Goal: Task Accomplishment & Management: Manage account settings

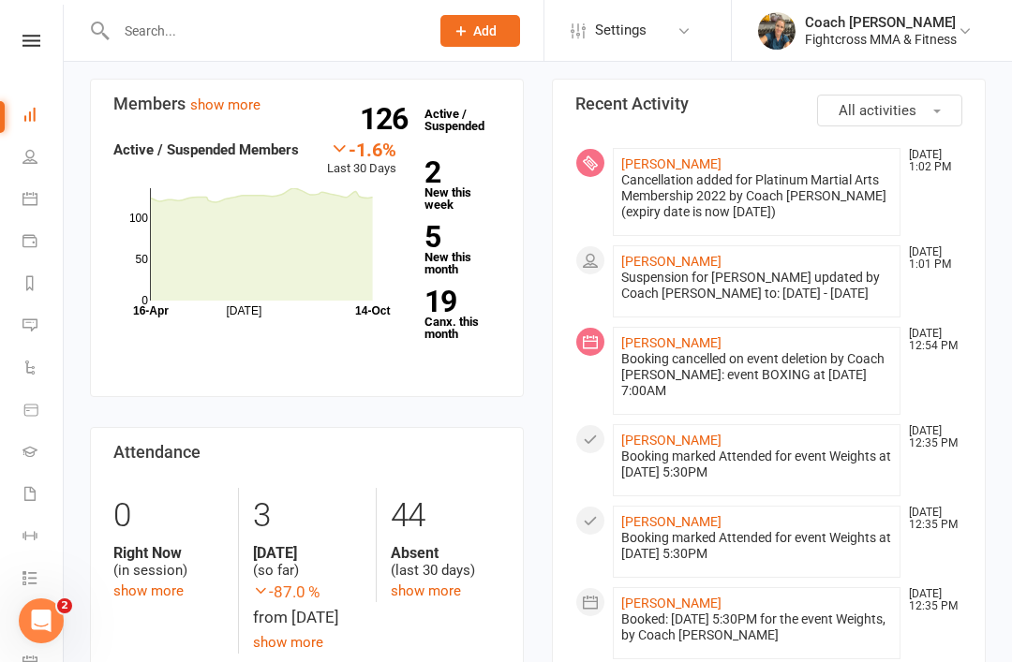
click at [172, 12] on div at bounding box center [253, 30] width 326 height 61
click at [161, 42] on input "text" at bounding box center [263, 31] width 305 height 26
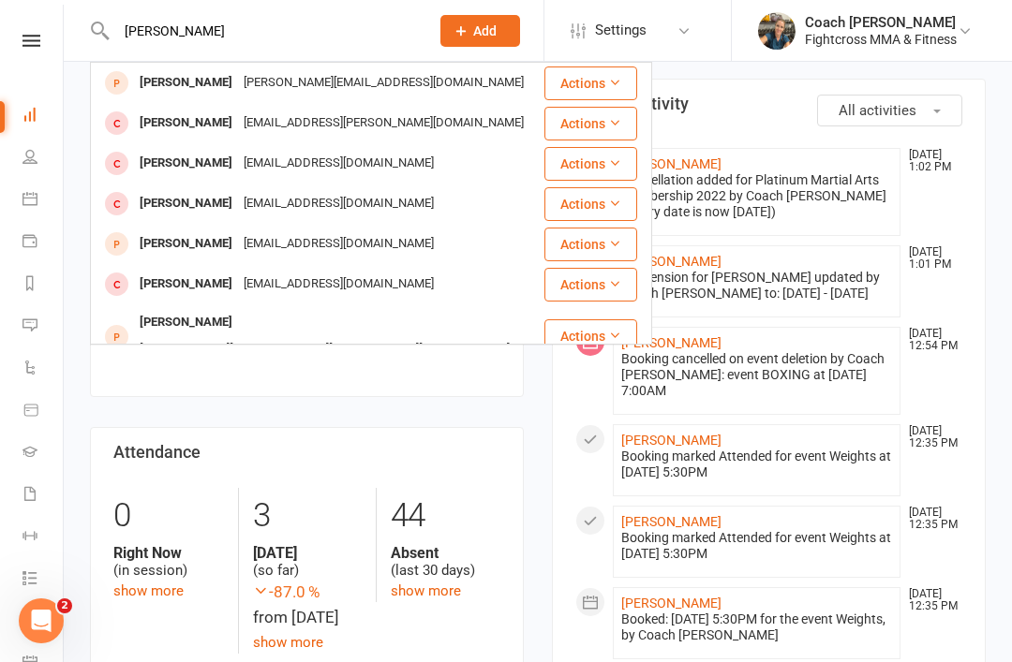
type input "Olivia"
click at [191, 133] on div "Olivia Clarkin" at bounding box center [186, 123] width 104 height 27
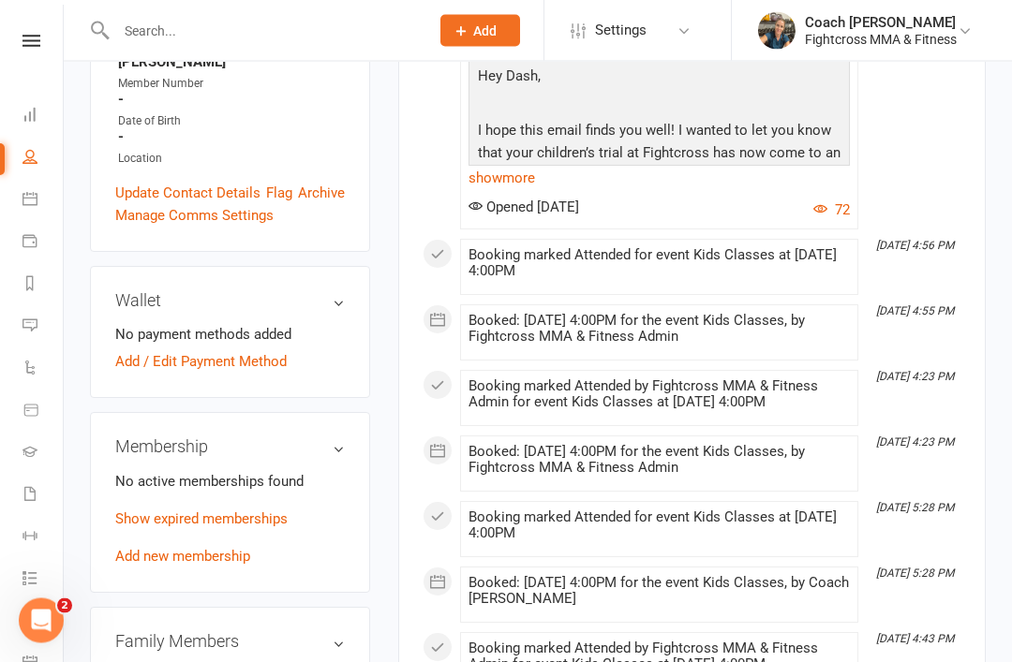
scroll to position [565, 0]
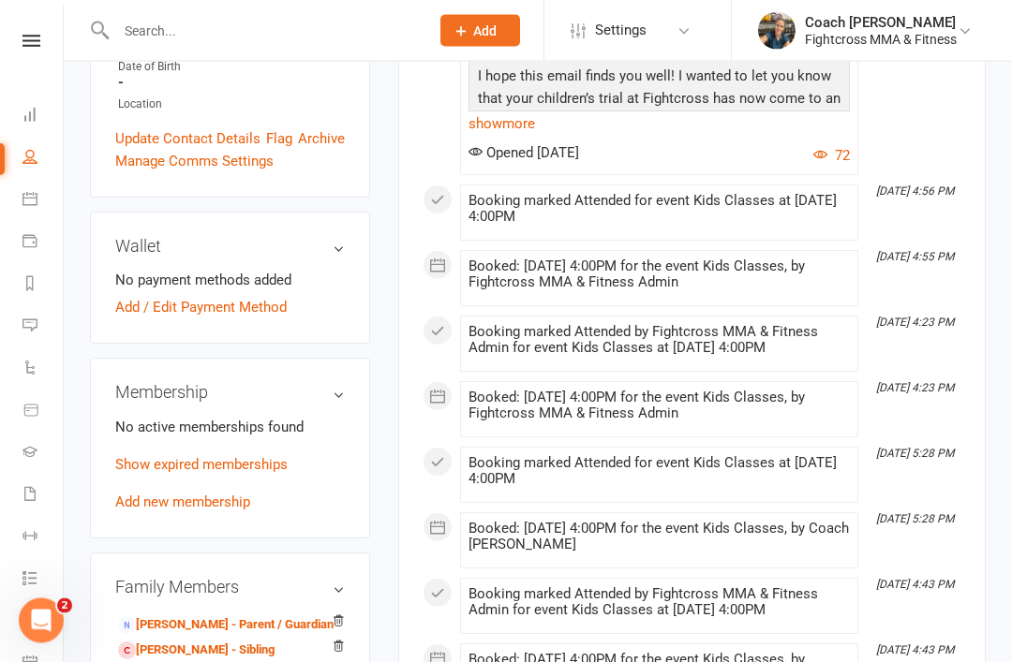
click at [239, 457] on link "Show expired memberships" at bounding box center [201, 465] width 172 height 17
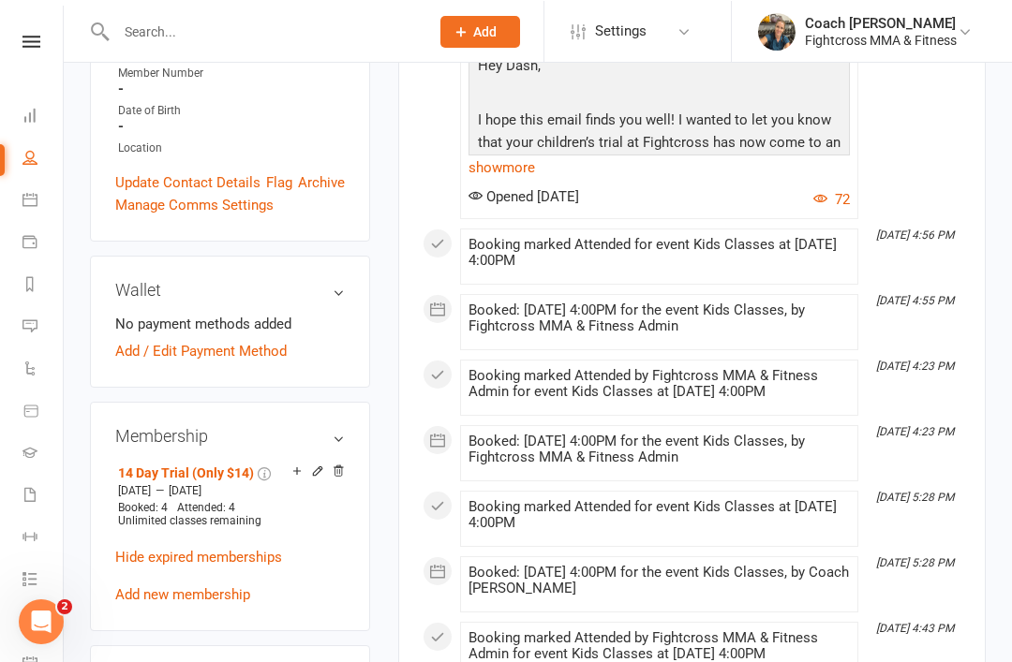
scroll to position [522, 0]
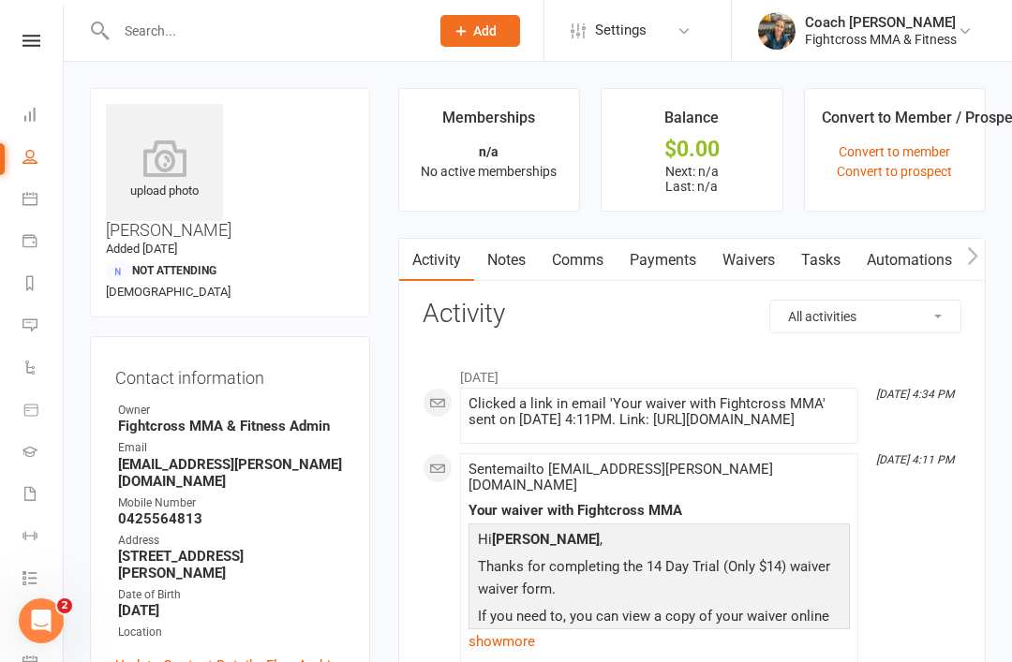
click at [670, 253] on link "Payments" at bounding box center [662, 260] width 93 height 43
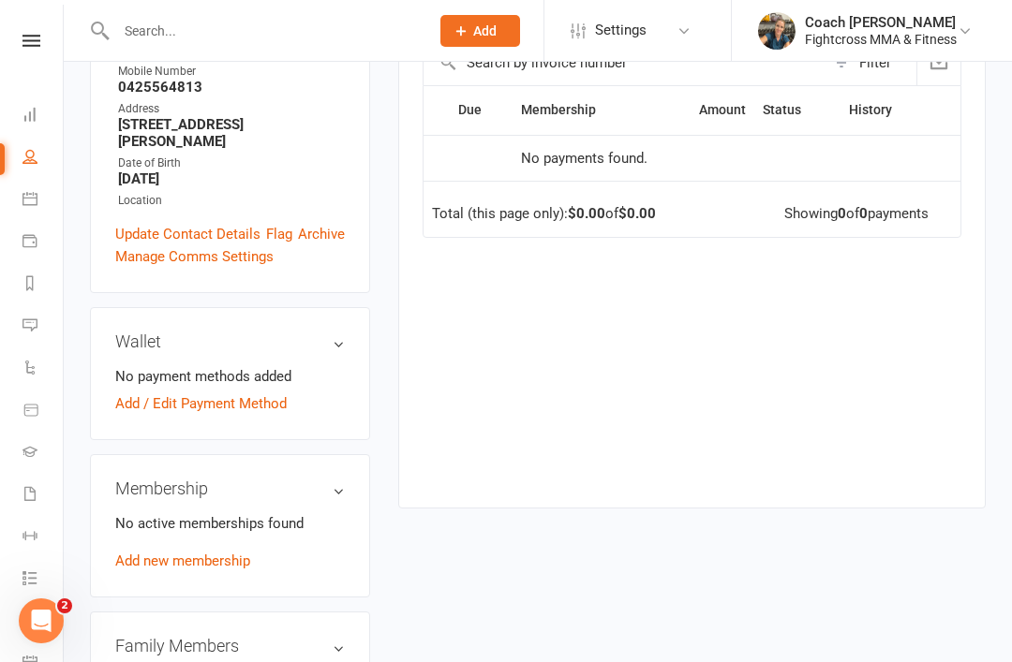
scroll to position [419, 0]
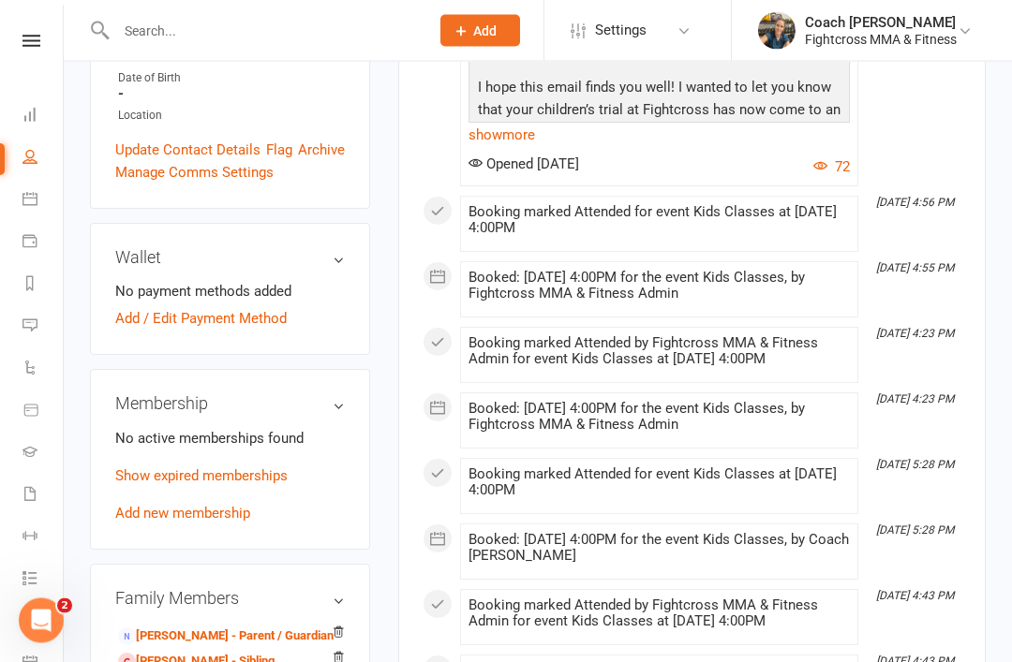
scroll to position [559, 0]
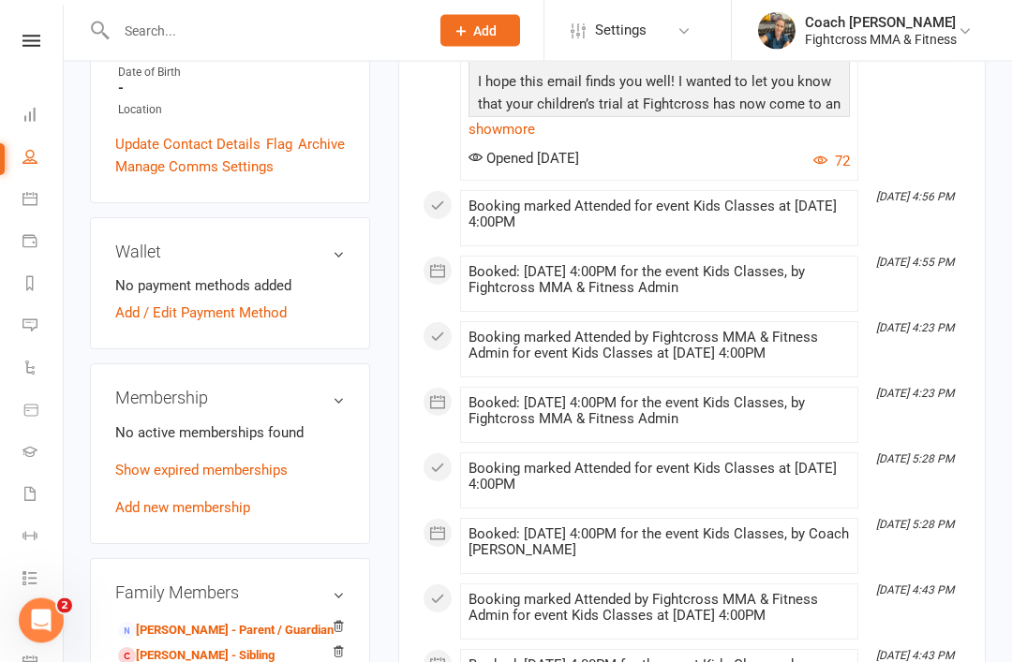
click at [259, 463] on link "Show expired memberships" at bounding box center [201, 471] width 172 height 17
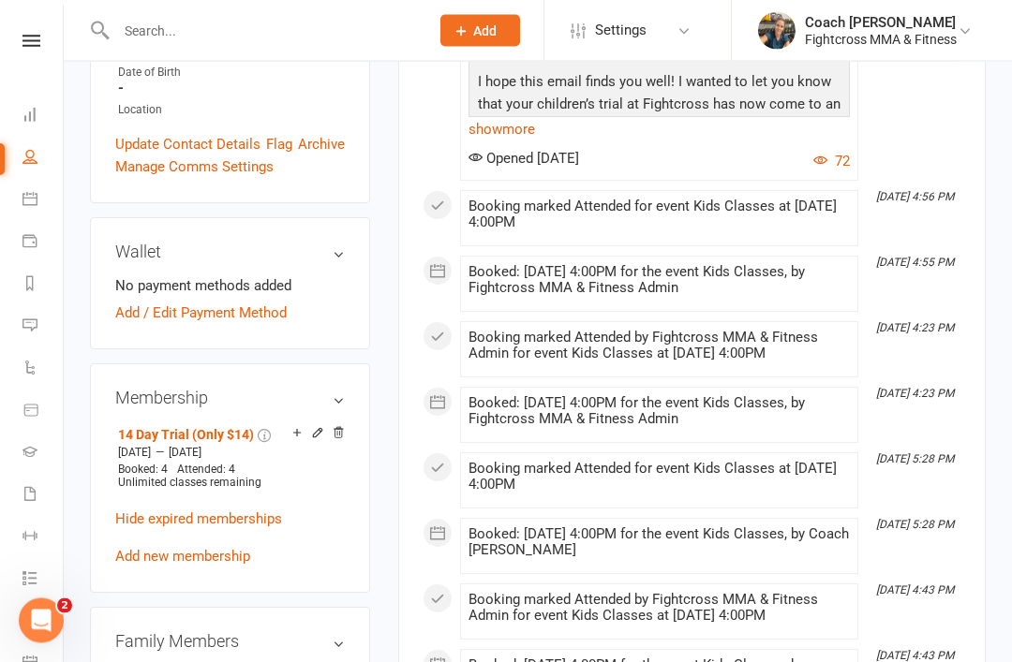
scroll to position [560, 0]
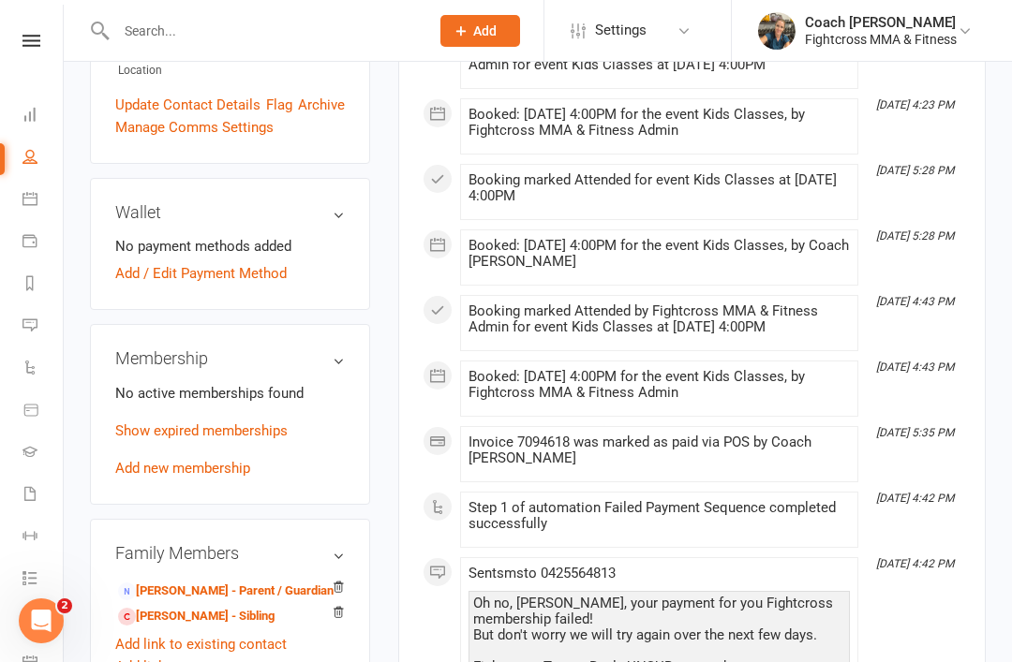
scroll to position [601, 0]
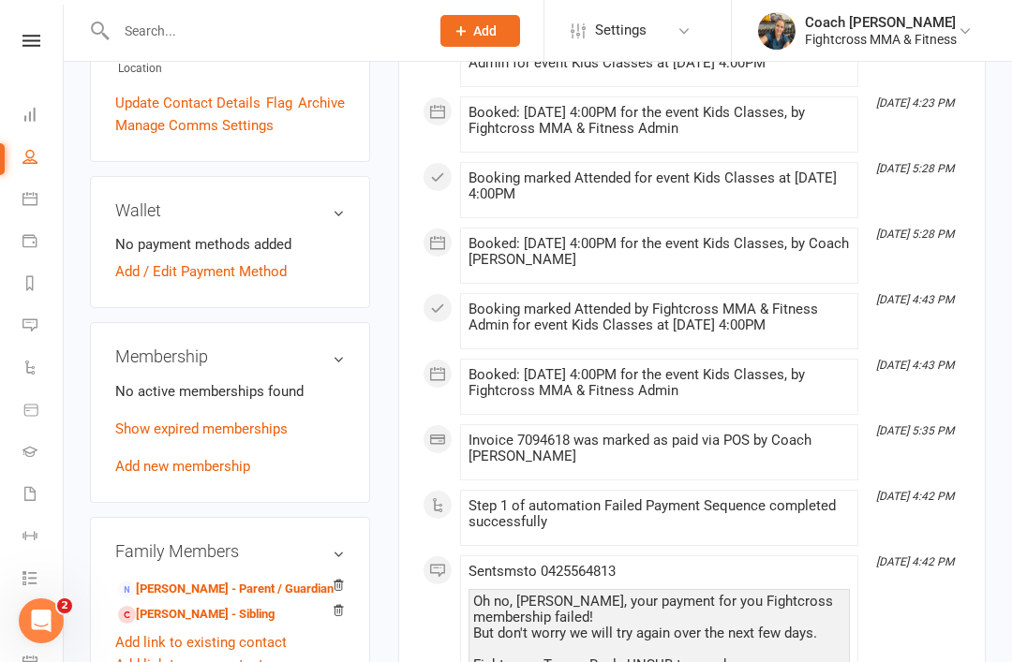
click at [236, 421] on link "Show expired memberships" at bounding box center [201, 429] width 172 height 17
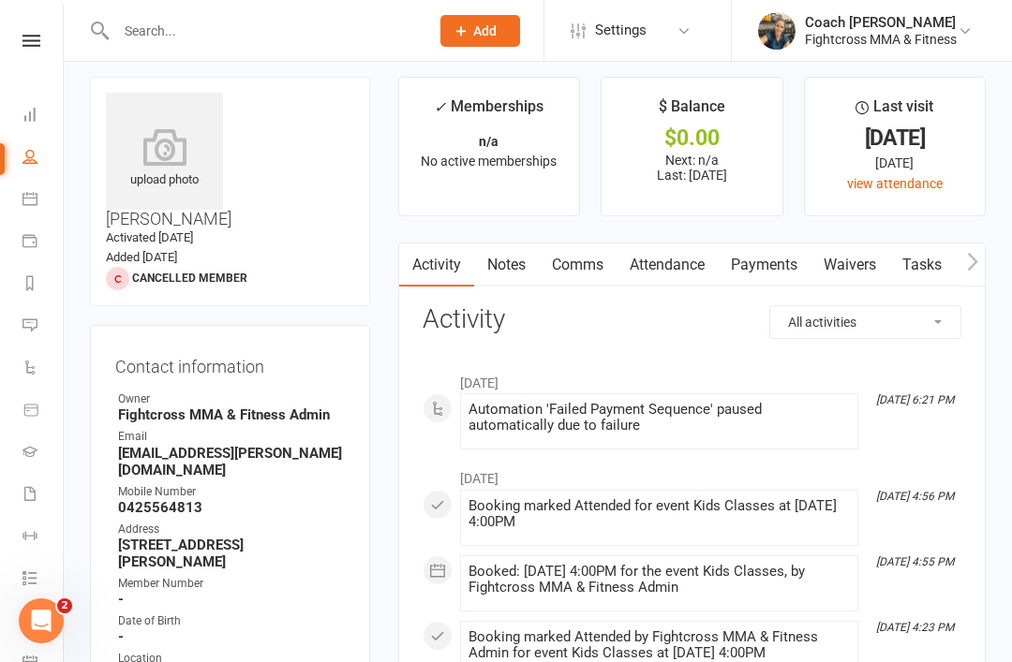
scroll to position [0, 0]
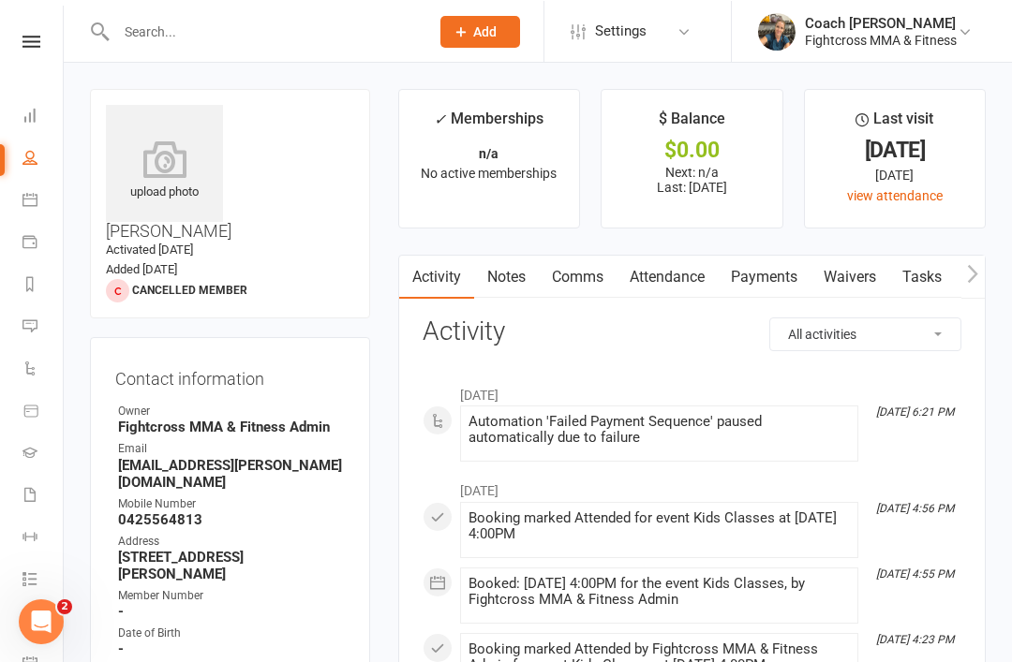
click at [769, 274] on link "Payments" at bounding box center [764, 276] width 93 height 43
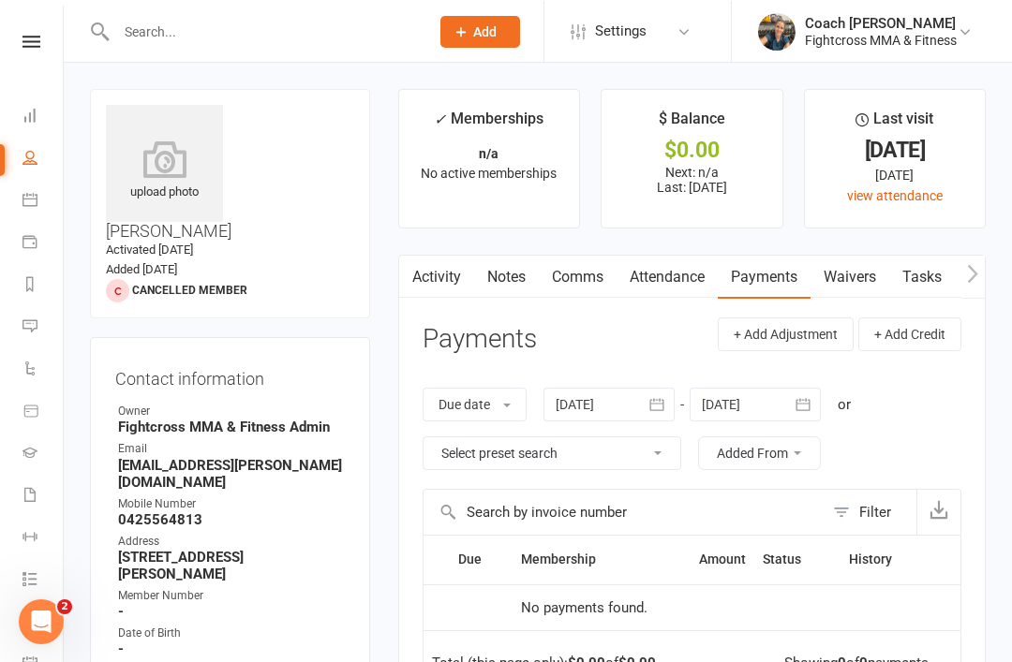
click at [34, 37] on icon at bounding box center [31, 41] width 18 height 12
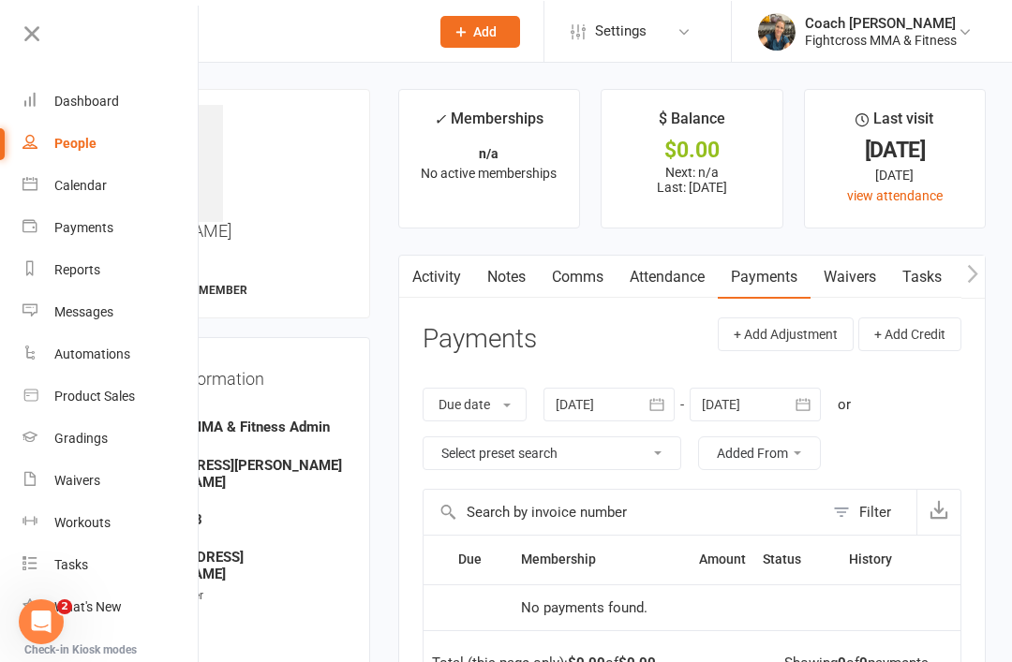
click at [34, 30] on icon at bounding box center [32, 33] width 26 height 26
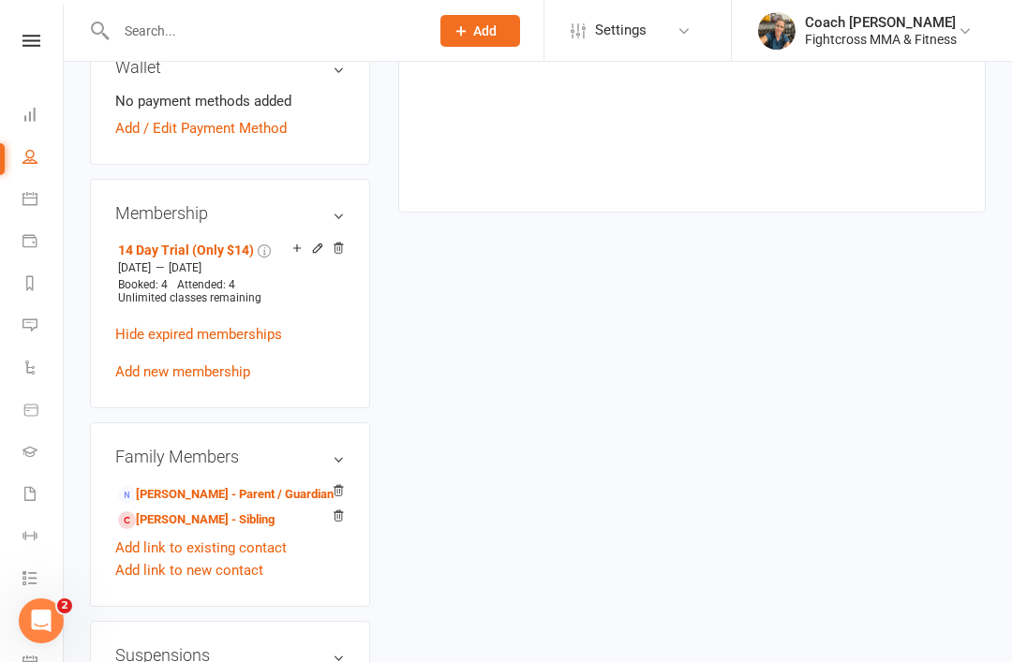
scroll to position [750, 0]
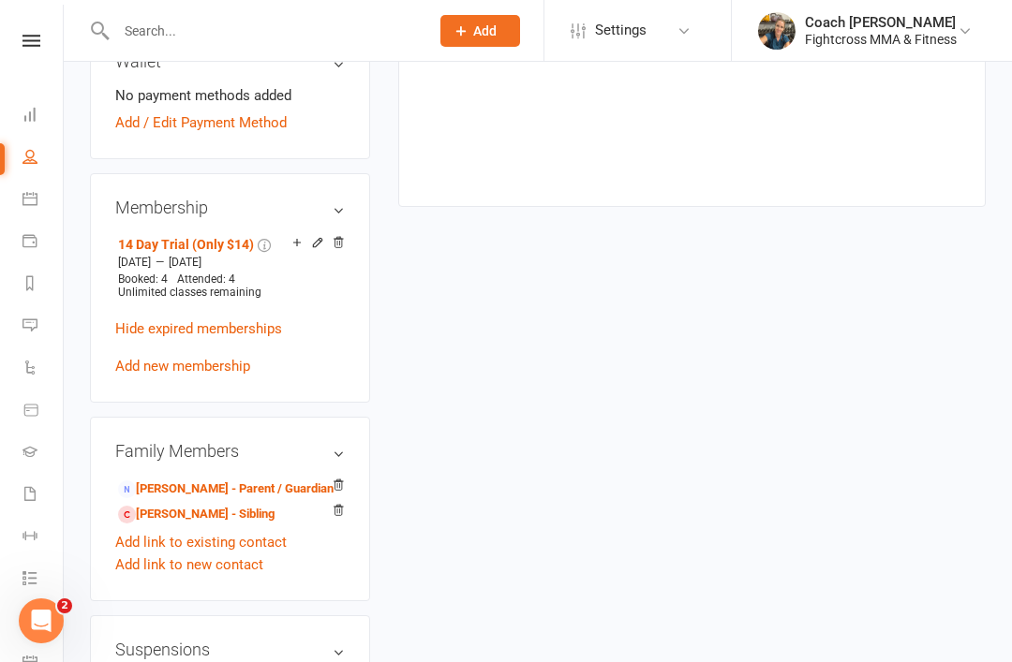
click at [36, 36] on icon at bounding box center [31, 41] width 18 height 12
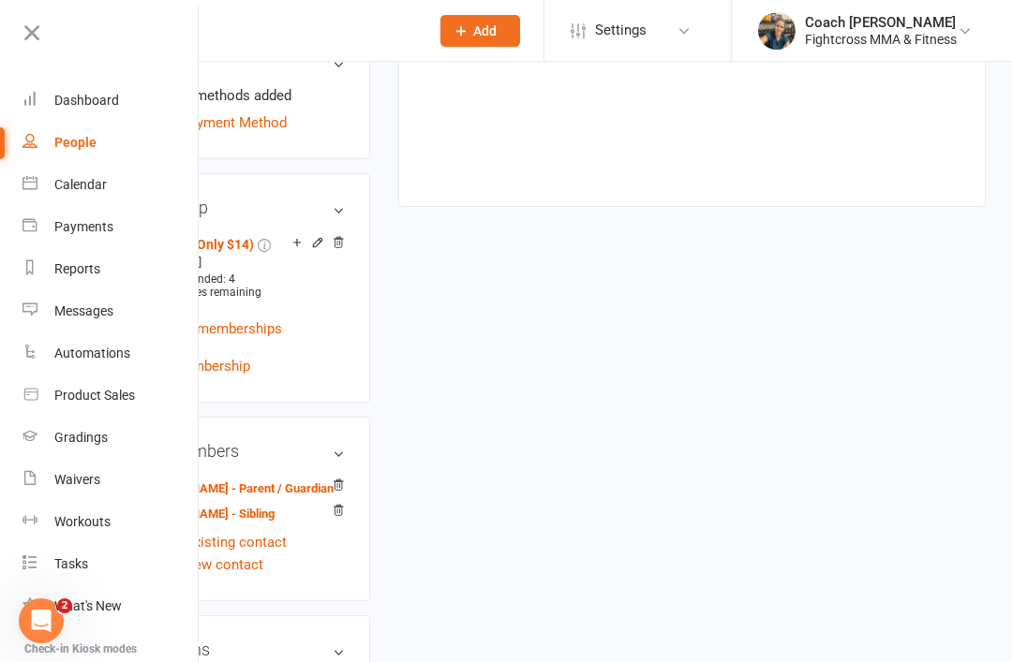
click at [91, 110] on link "Dashboard" at bounding box center [110, 101] width 177 height 42
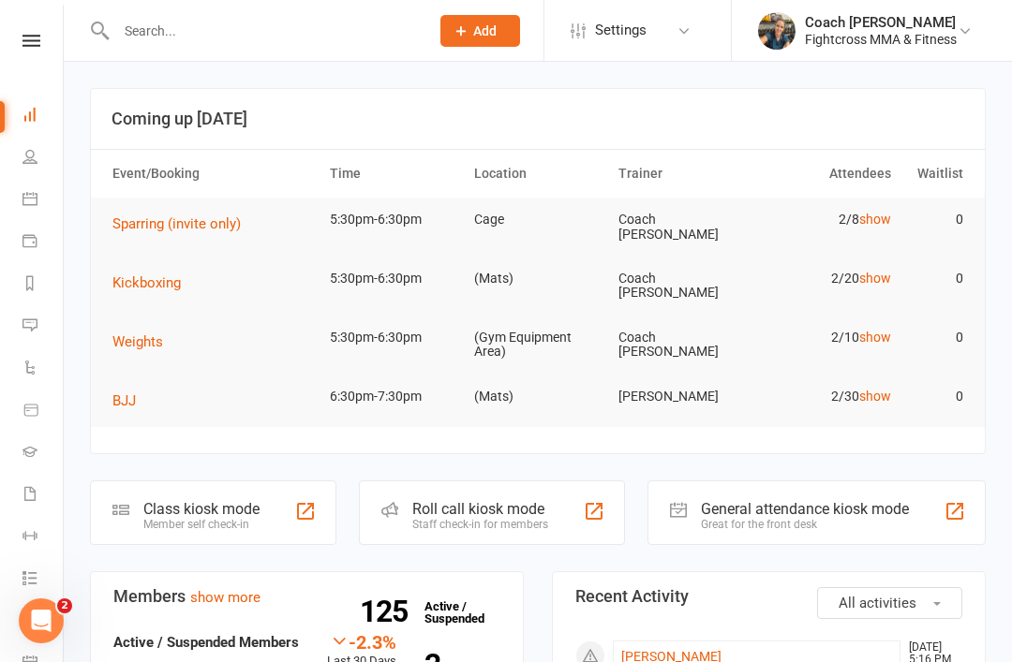
click at [673, 649] on link "[PERSON_NAME]" at bounding box center [671, 656] width 100 height 15
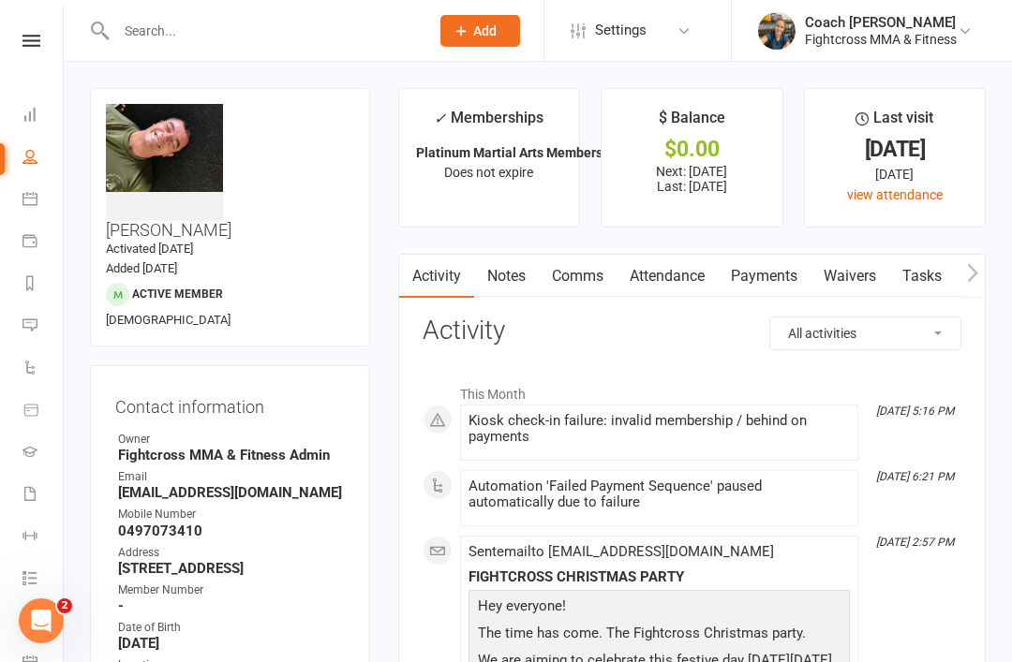
click at [771, 277] on link "Payments" at bounding box center [764, 276] width 93 height 43
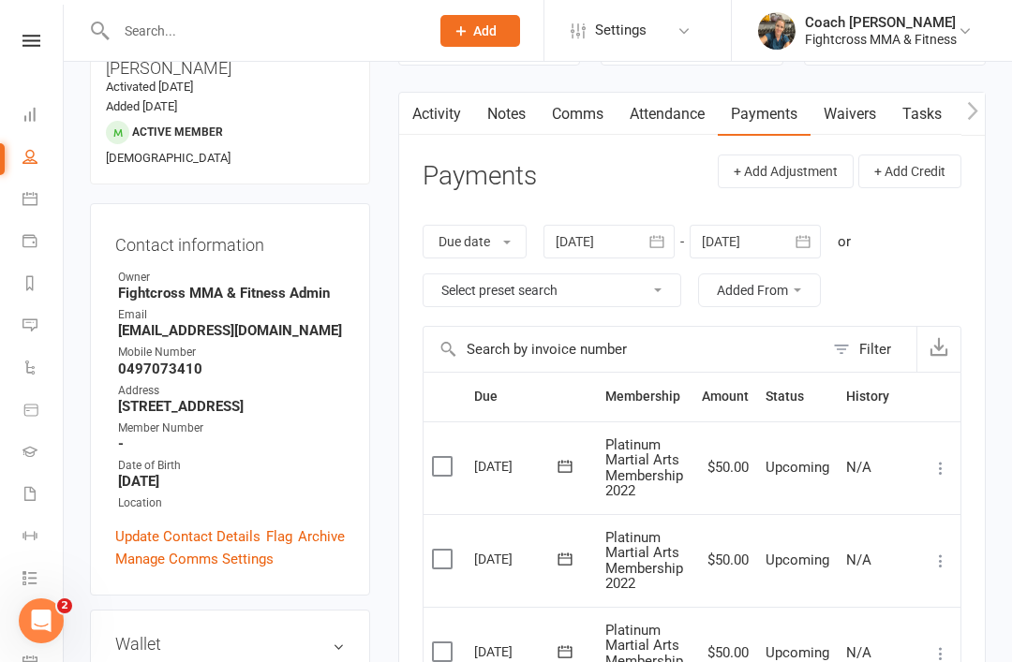
scroll to position [164, 0]
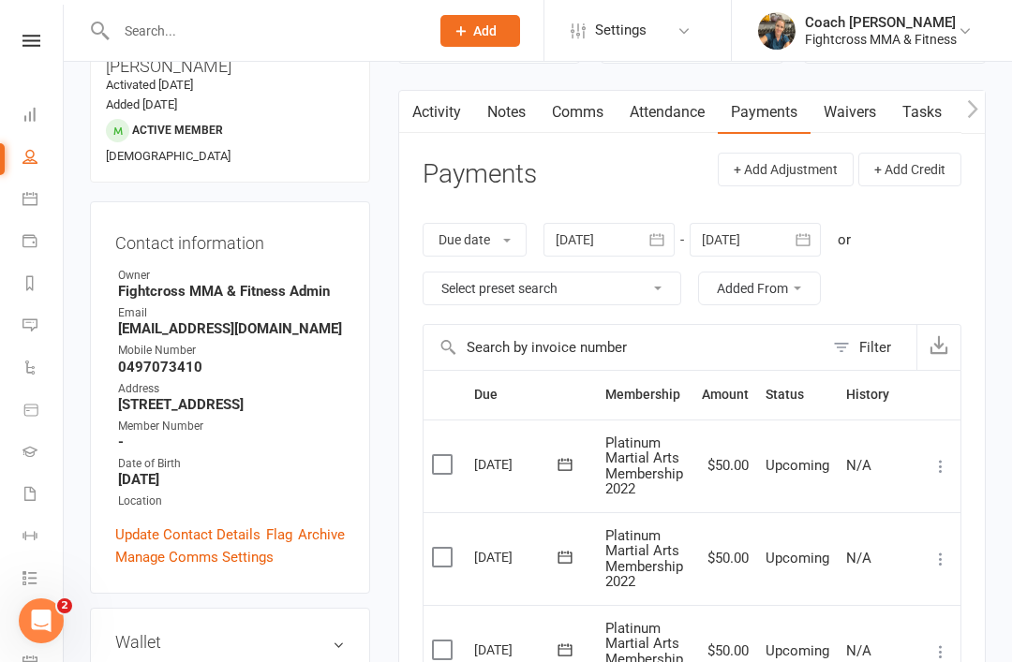
click at [664, 233] on icon "button" at bounding box center [657, 239] width 14 height 12
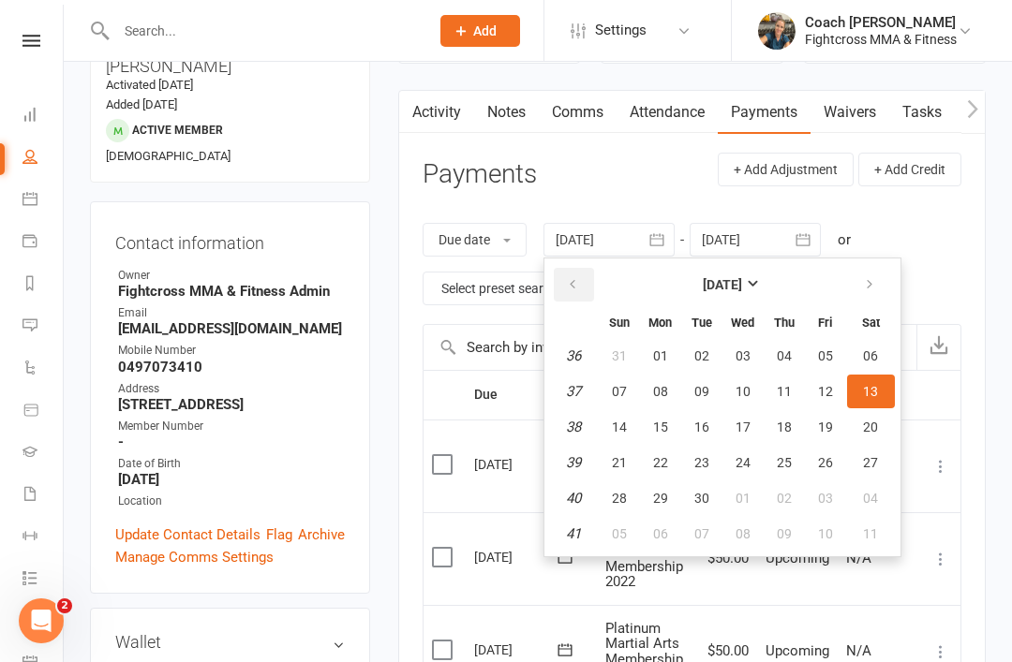
click at [574, 279] on icon "button" at bounding box center [572, 284] width 13 height 15
click at [569, 289] on icon "button" at bounding box center [572, 284] width 13 height 15
click at [572, 285] on icon "button" at bounding box center [572, 284] width 13 height 15
click at [574, 296] on button "button" at bounding box center [574, 285] width 40 height 34
click at [785, 369] on button "01" at bounding box center [783, 356] width 39 height 34
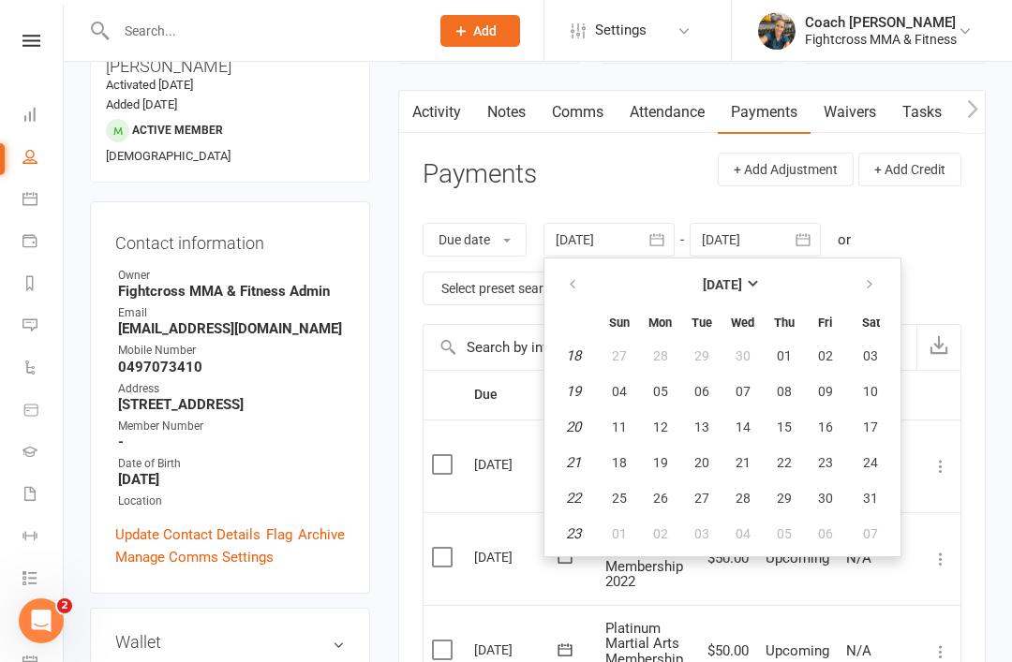
type input "01 May 2025"
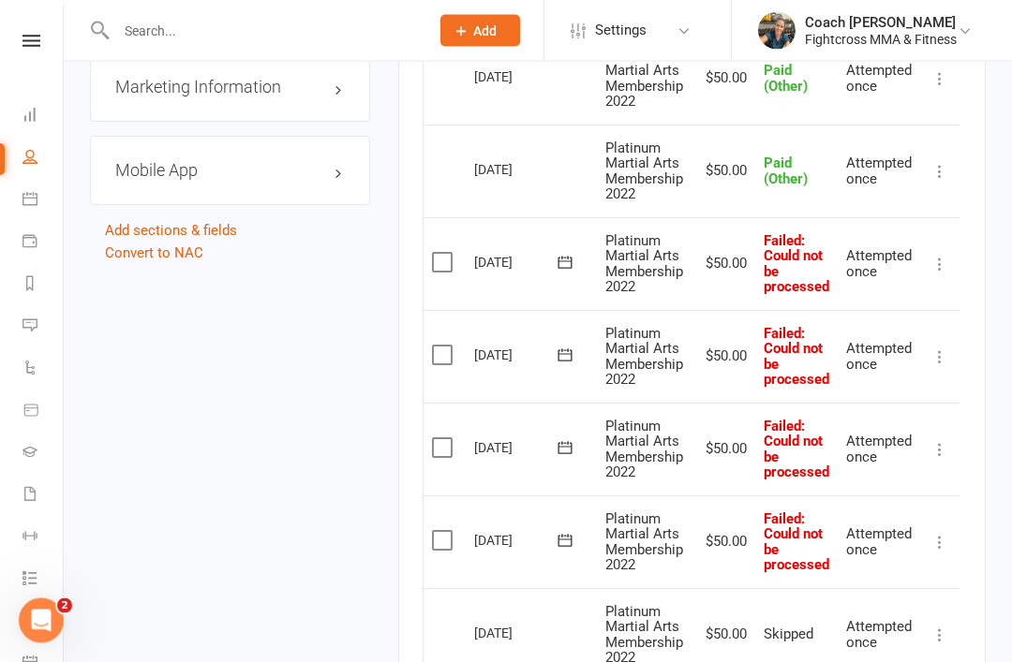
scroll to position [1941, 0]
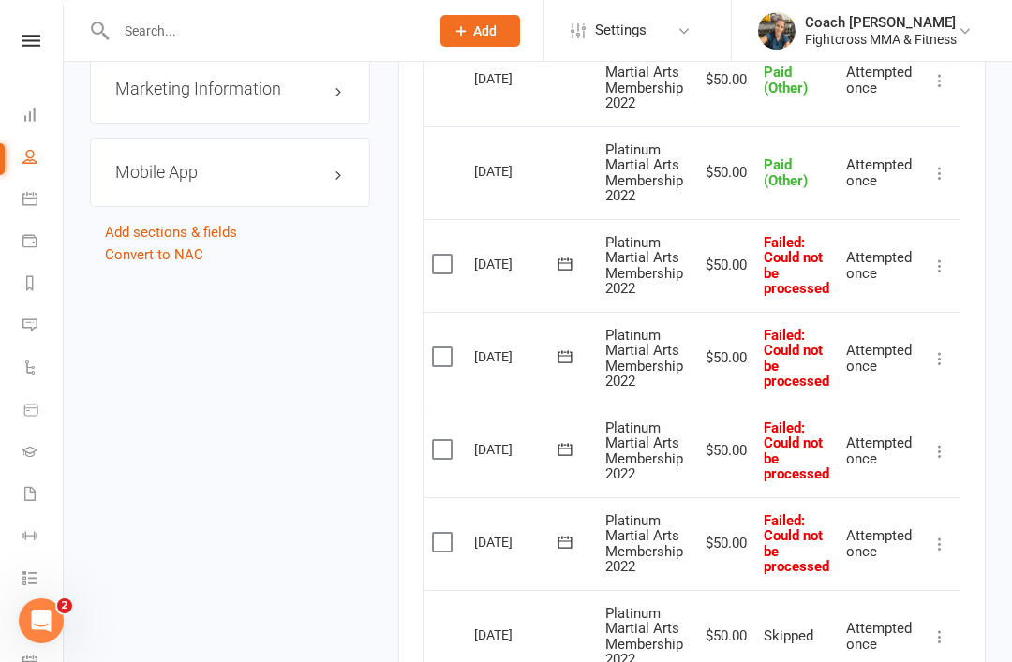
click at [446, 255] on label at bounding box center [444, 264] width 25 height 19
click at [444, 255] on input "checkbox" at bounding box center [438, 255] width 12 height 0
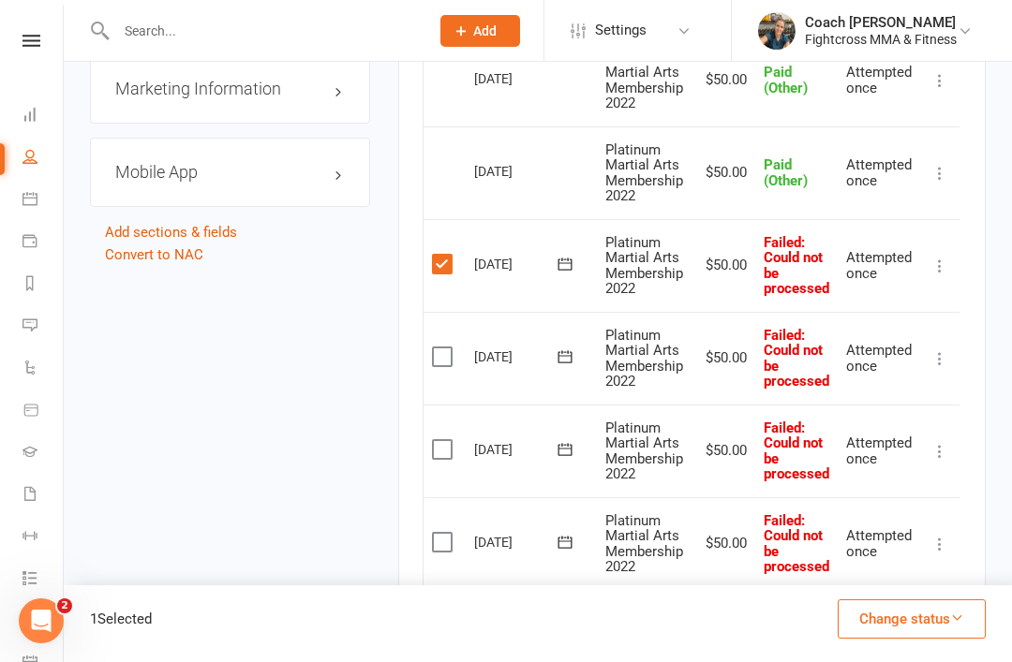
click at [449, 348] on label at bounding box center [444, 357] width 25 height 19
click at [444, 348] on input "checkbox" at bounding box center [438, 348] width 12 height 0
click at [447, 440] on label at bounding box center [444, 449] width 25 height 19
click at [444, 440] on input "checkbox" at bounding box center [438, 440] width 12 height 0
click at [451, 533] on label at bounding box center [444, 542] width 25 height 19
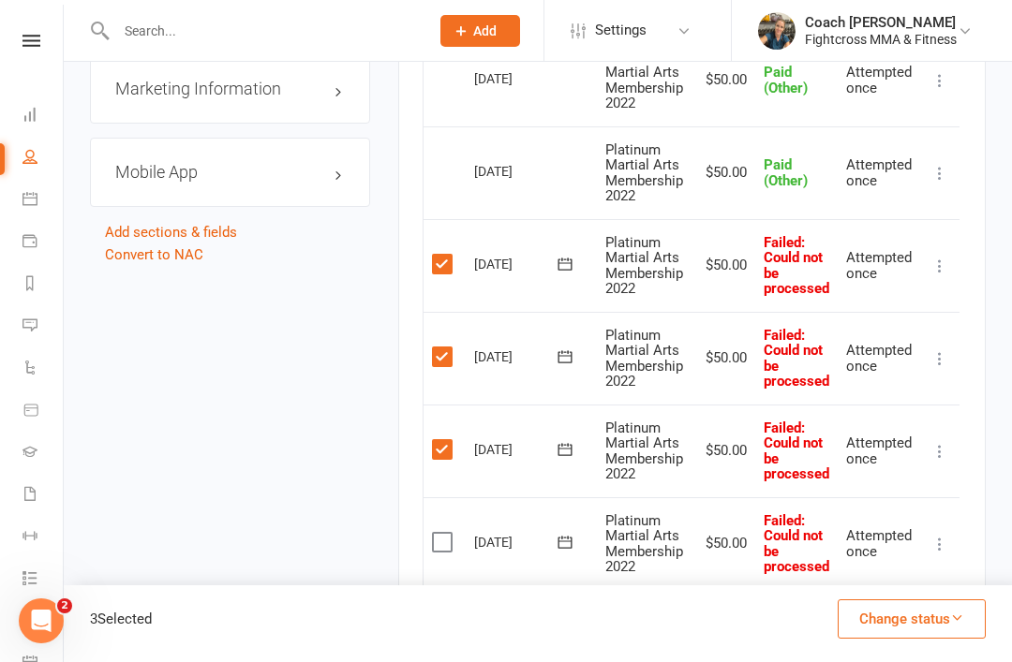
click at [444, 533] on input "checkbox" at bounding box center [438, 533] width 12 height 0
click at [927, 639] on button "Change status" at bounding box center [911, 619] width 148 height 39
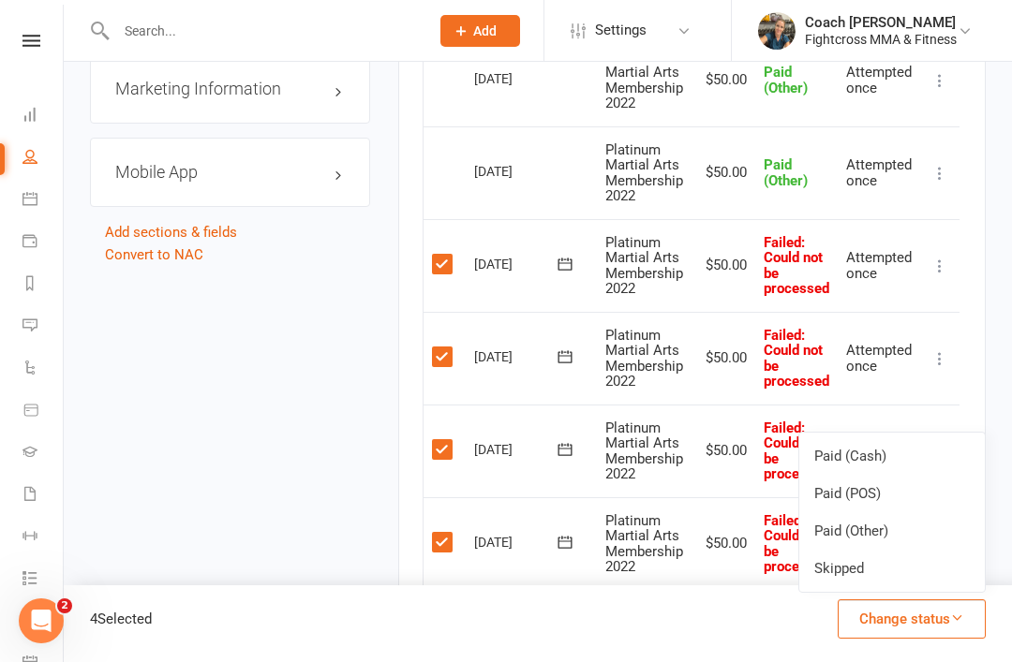
click at [854, 587] on link "Skipped" at bounding box center [891, 568] width 185 height 37
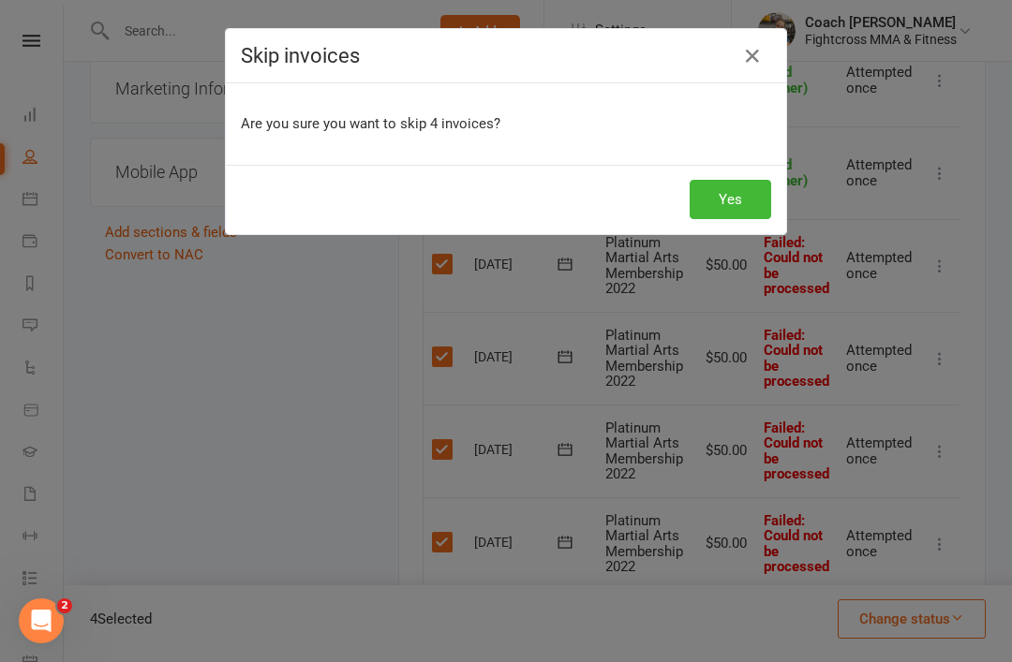
click at [736, 189] on button "Yes" at bounding box center [729, 199] width 81 height 39
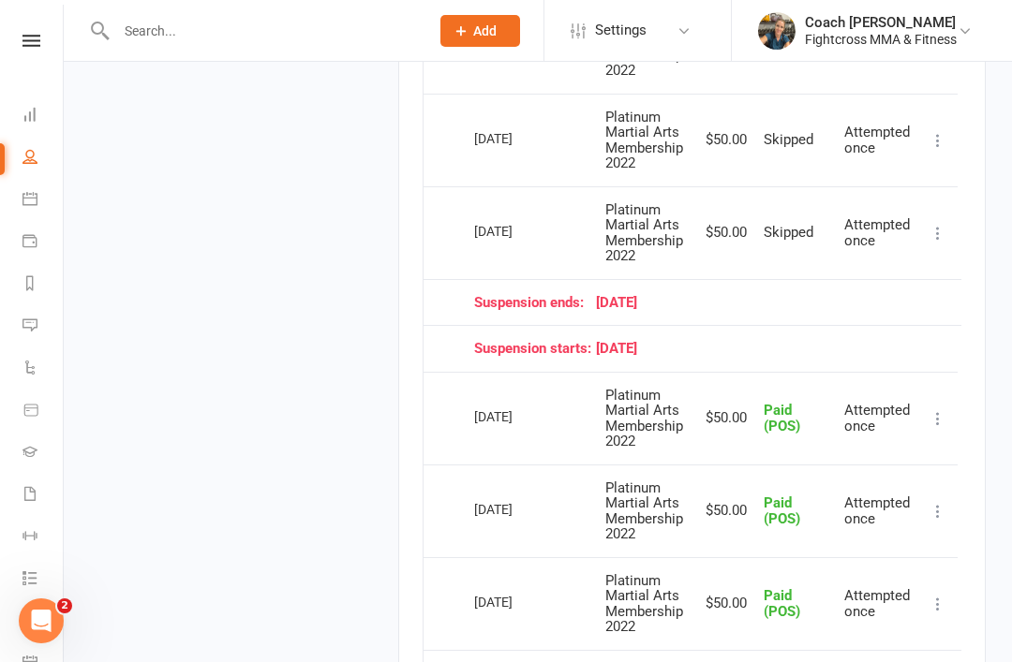
scroll to position [2344, 0]
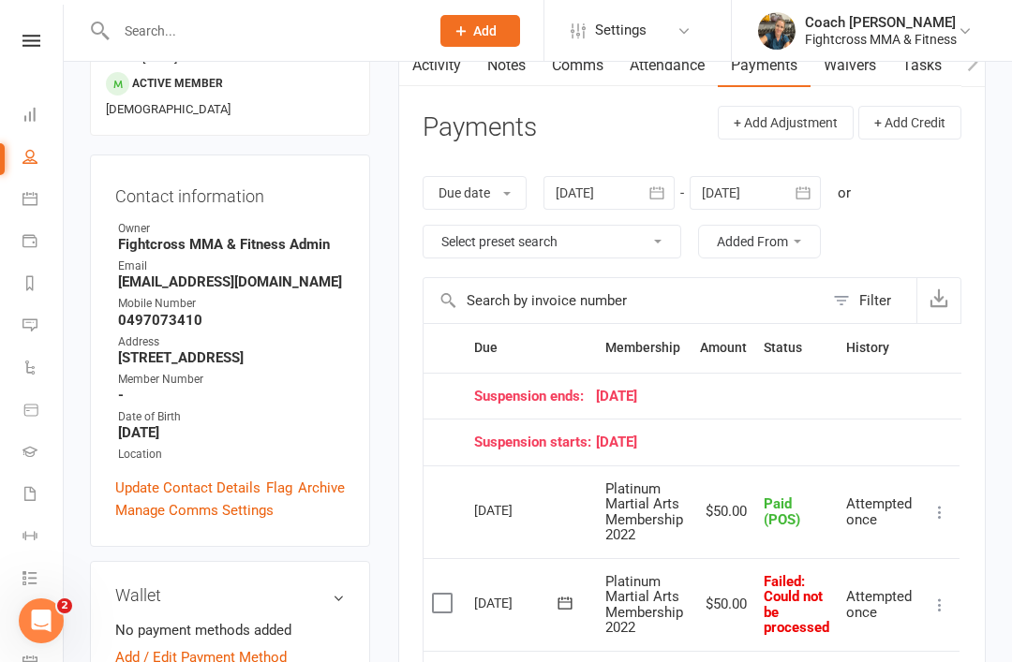
scroll to position [210, 0]
click at [449, 595] on label at bounding box center [444, 604] width 25 height 19
click at [444, 595] on input "checkbox" at bounding box center [438, 595] width 12 height 0
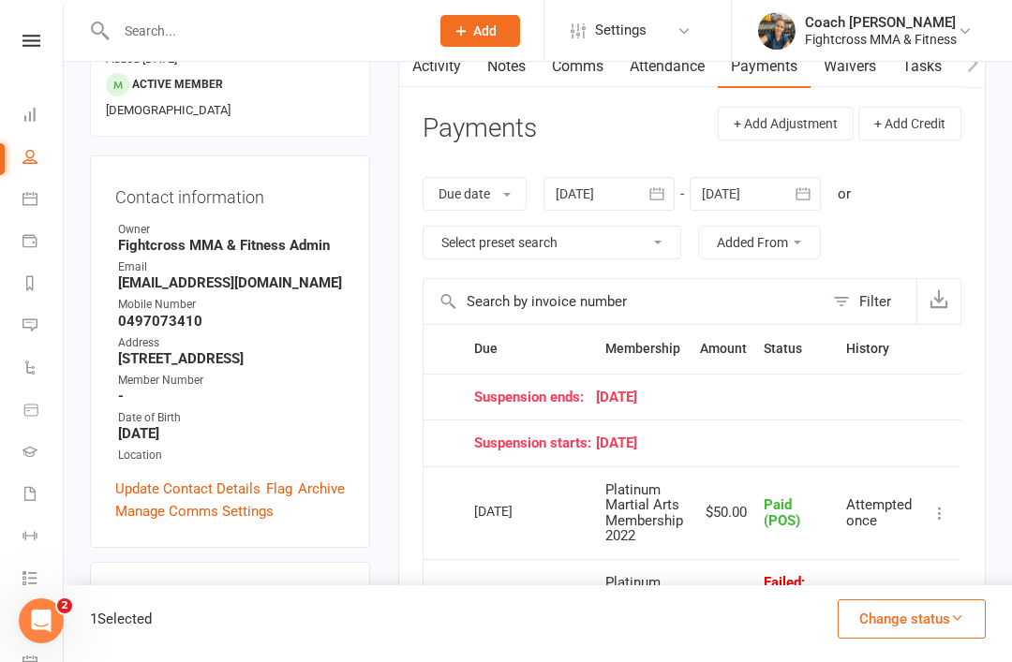
click at [938, 639] on button "Change status" at bounding box center [911, 619] width 148 height 39
click at [849, 587] on link "Skipped" at bounding box center [891, 568] width 185 height 37
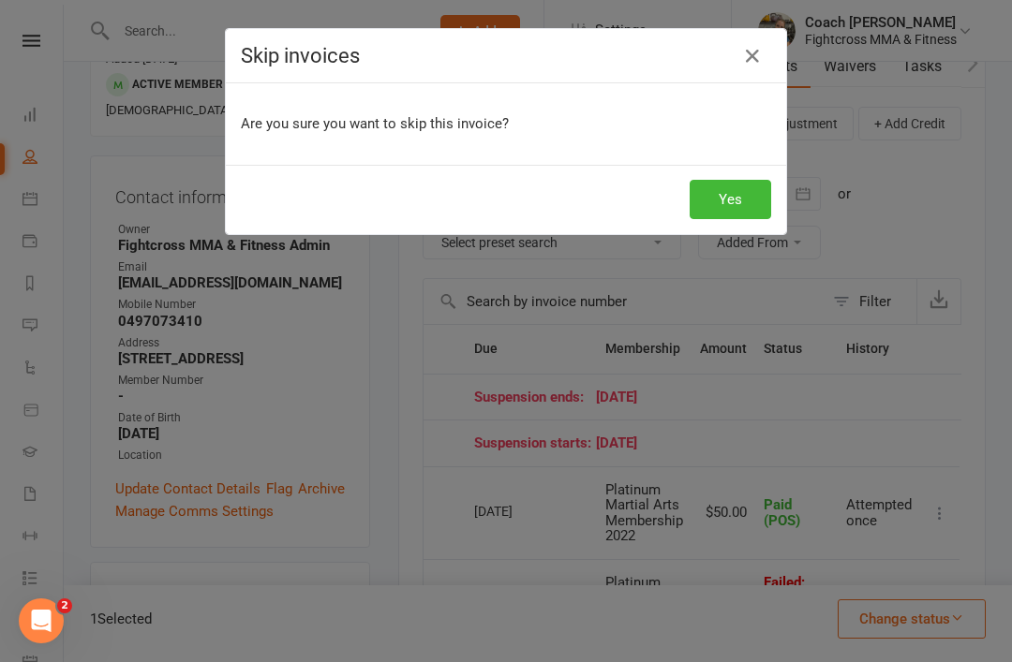
click at [738, 205] on button "Yes" at bounding box center [729, 199] width 81 height 39
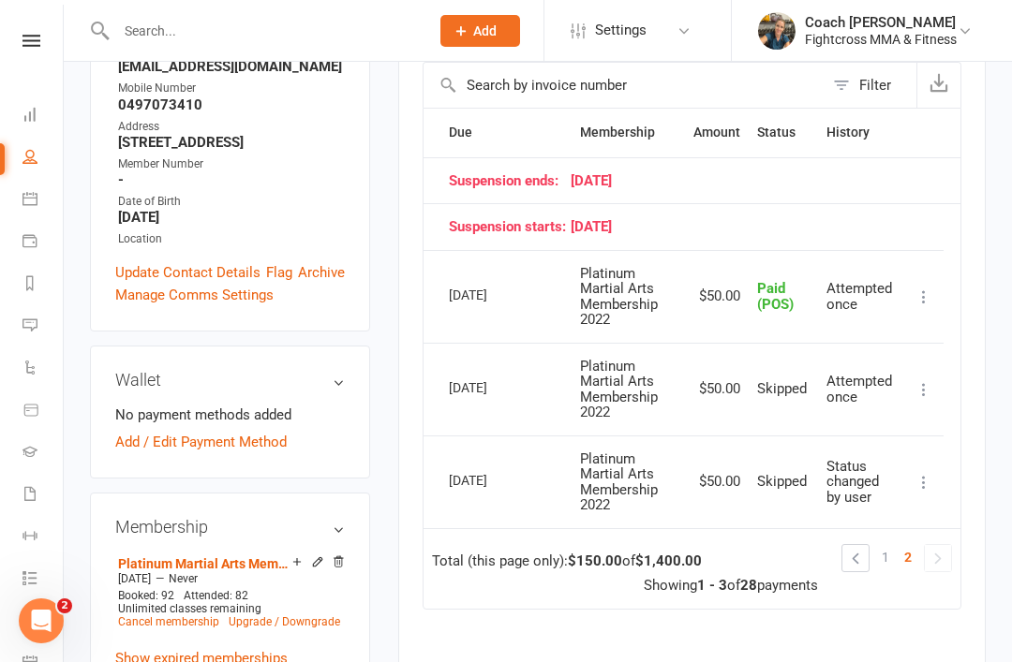
scroll to position [440, 0]
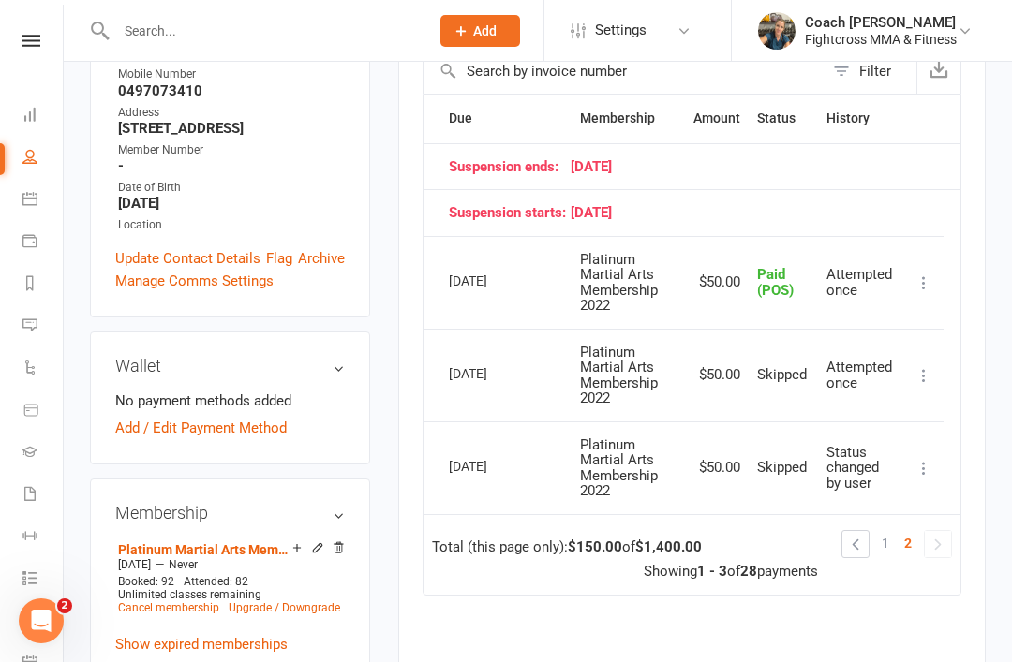
click at [893, 530] on link "1" at bounding box center [885, 543] width 22 height 26
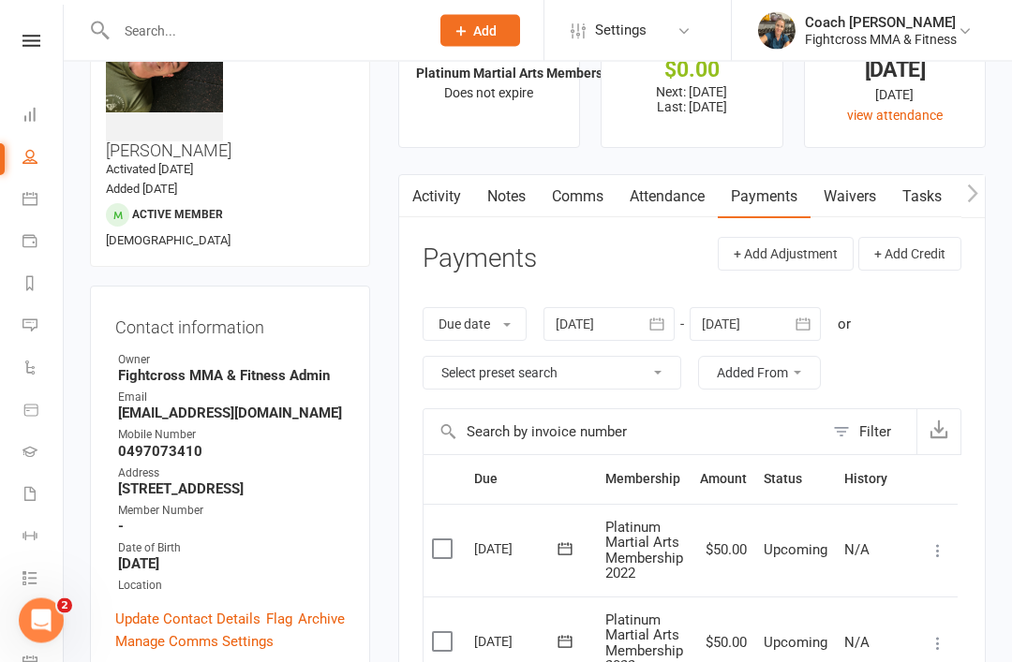
scroll to position [0, 0]
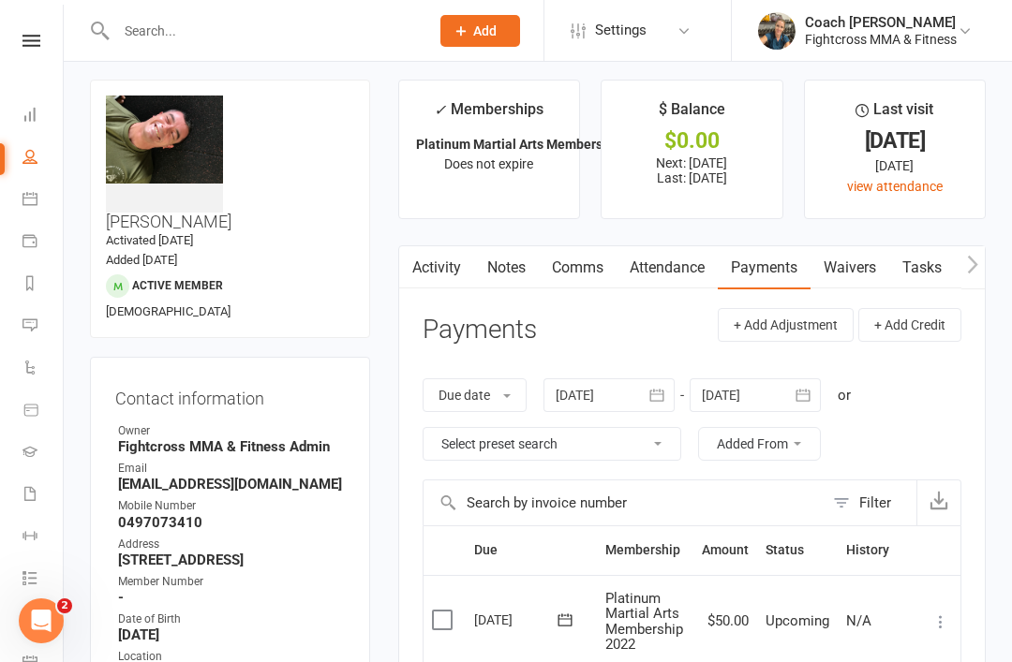
scroll to position [7, 0]
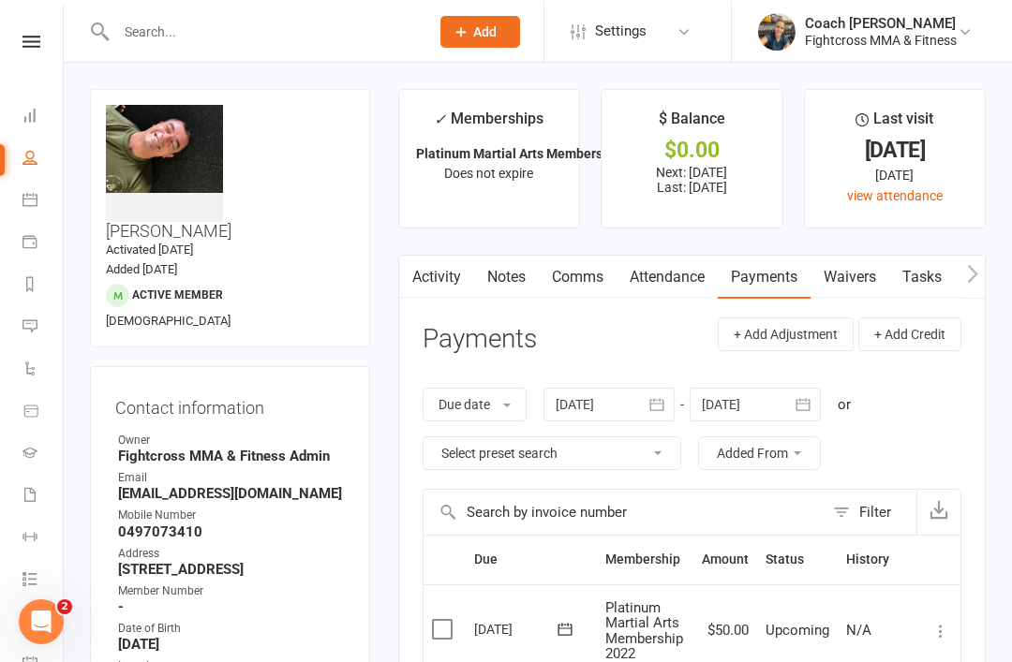
click at [31, 43] on icon at bounding box center [31, 41] width 18 height 12
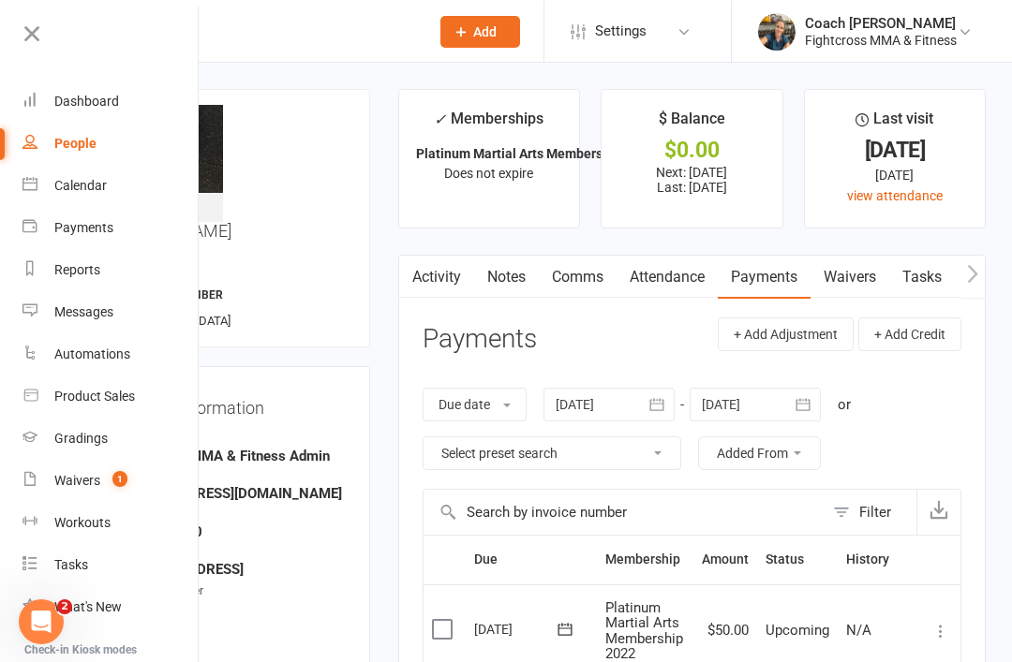
click at [81, 108] on div "Dashboard" at bounding box center [86, 100] width 65 height 15
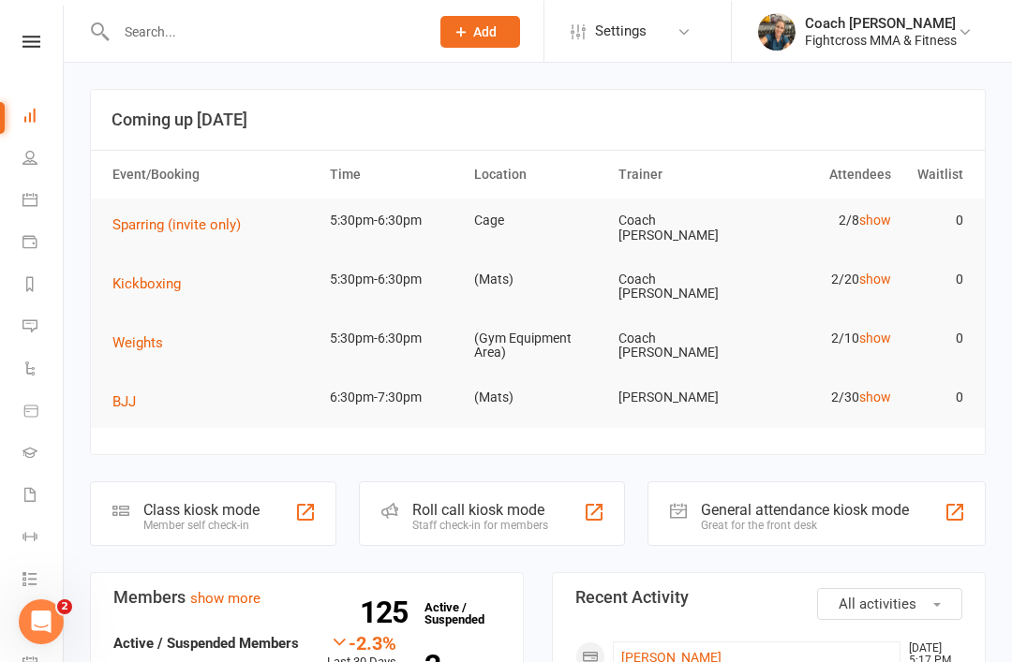
click at [184, 221] on span "Sparring (invite only)" at bounding box center [176, 223] width 128 height 17
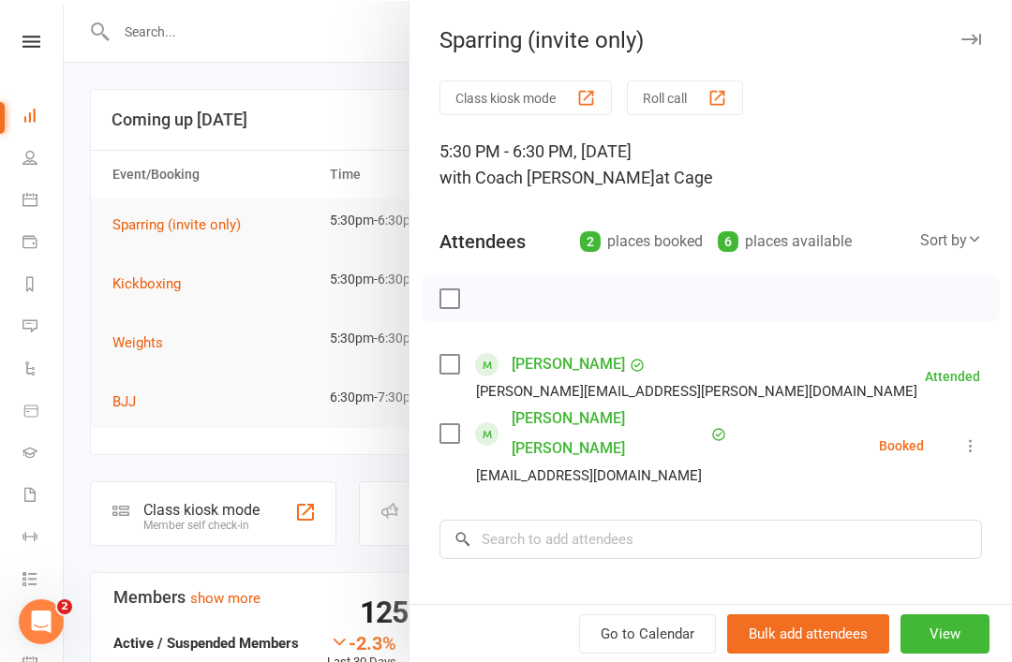
click at [959, 52] on div "Sparring (invite only)" at bounding box center [710, 39] width 602 height 26
click at [970, 49] on button "button" at bounding box center [970, 38] width 22 height 22
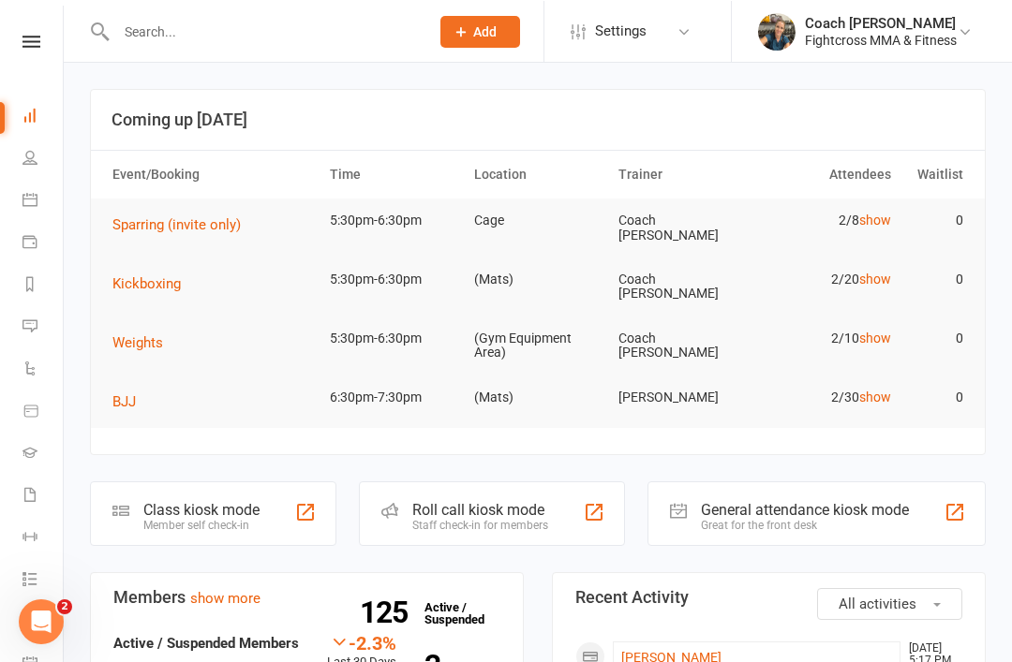
click at [156, 275] on span "Kickboxing" at bounding box center [146, 282] width 68 height 17
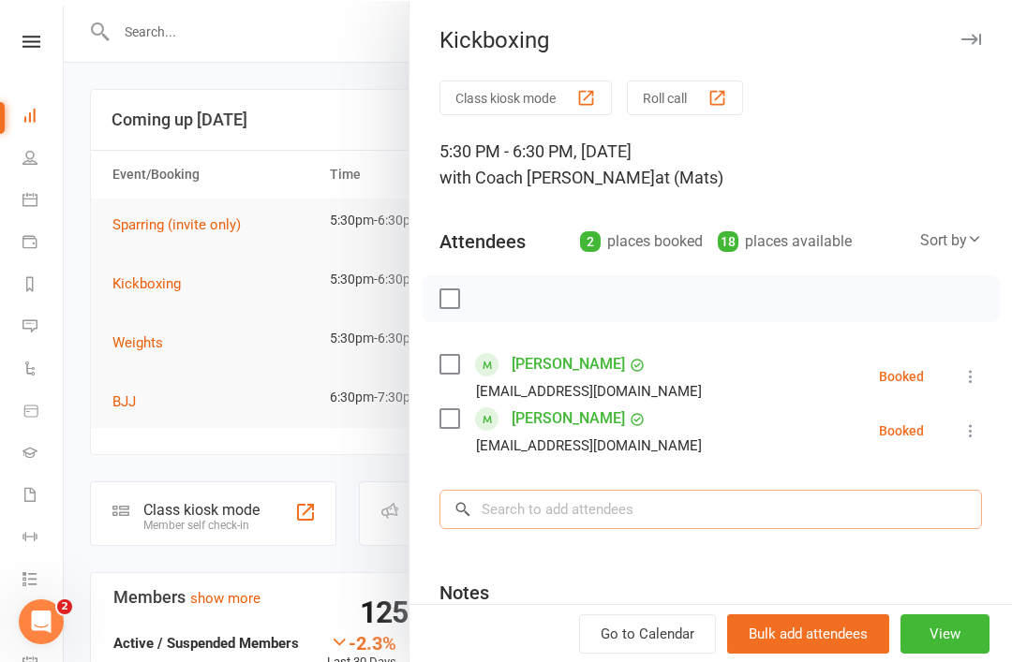
click at [588, 498] on input "search" at bounding box center [710, 508] width 542 height 39
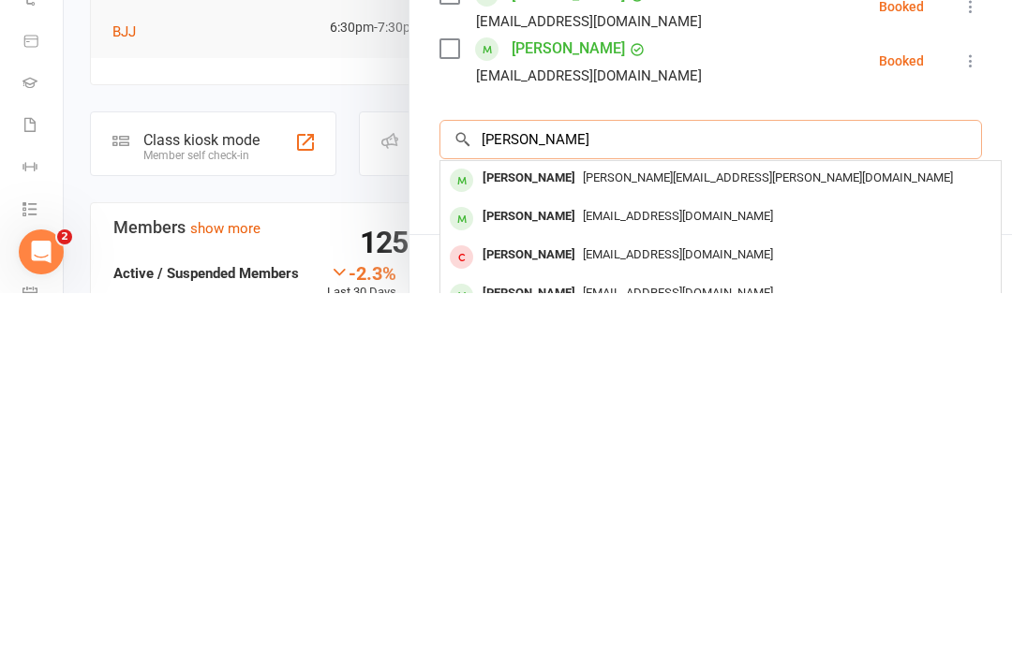
type input "Ashley"
click at [547, 572] on div "[PERSON_NAME]" at bounding box center [529, 585] width 108 height 27
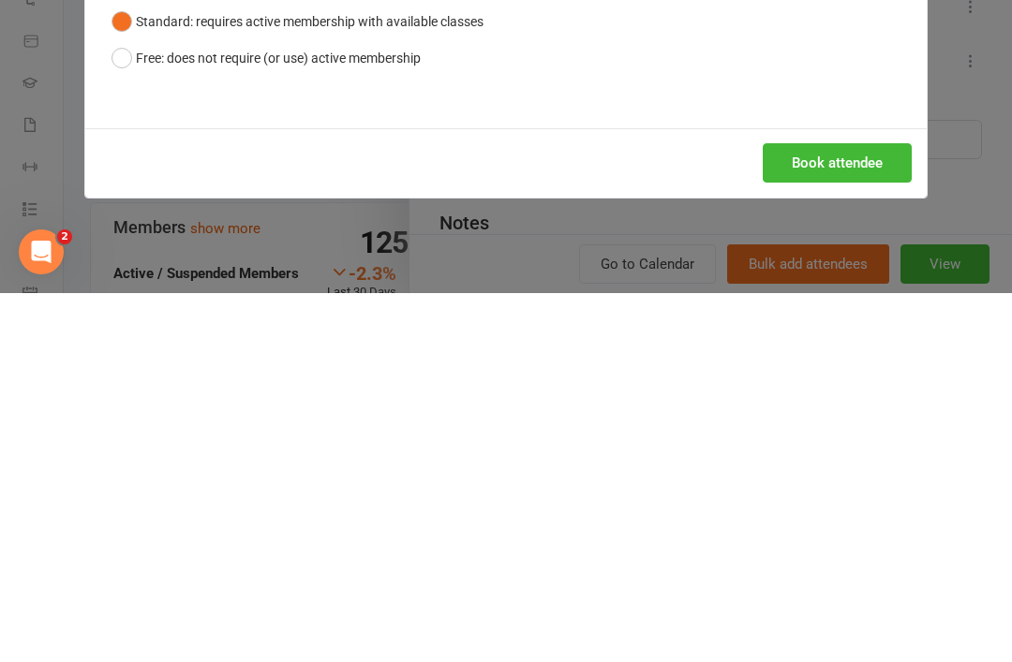
scroll to position [369, 0]
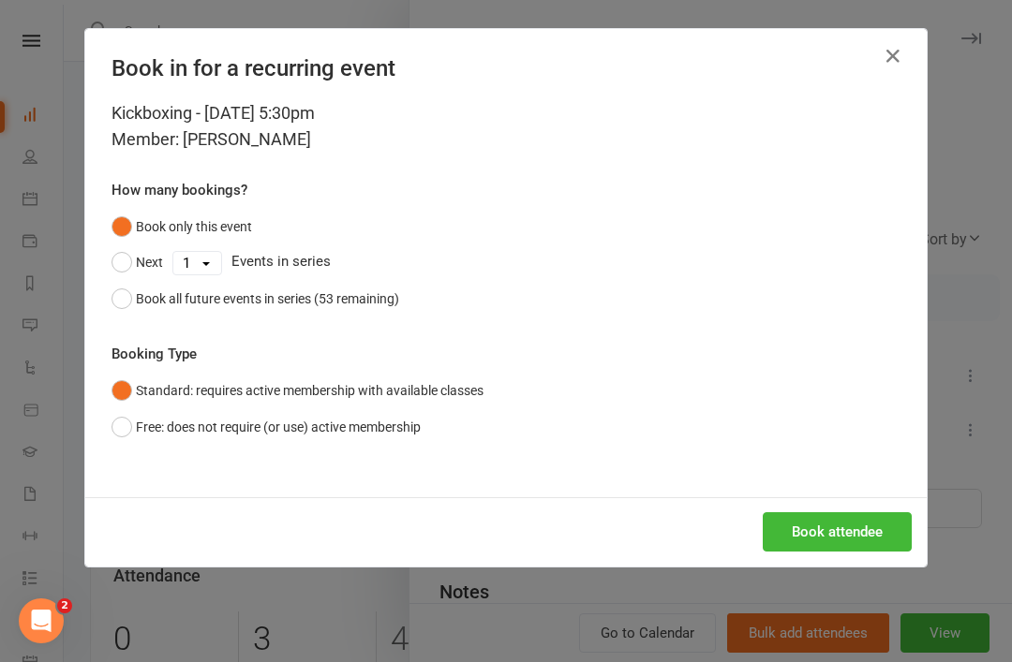
click at [894, 523] on button "Book attendee" at bounding box center [837, 531] width 149 height 39
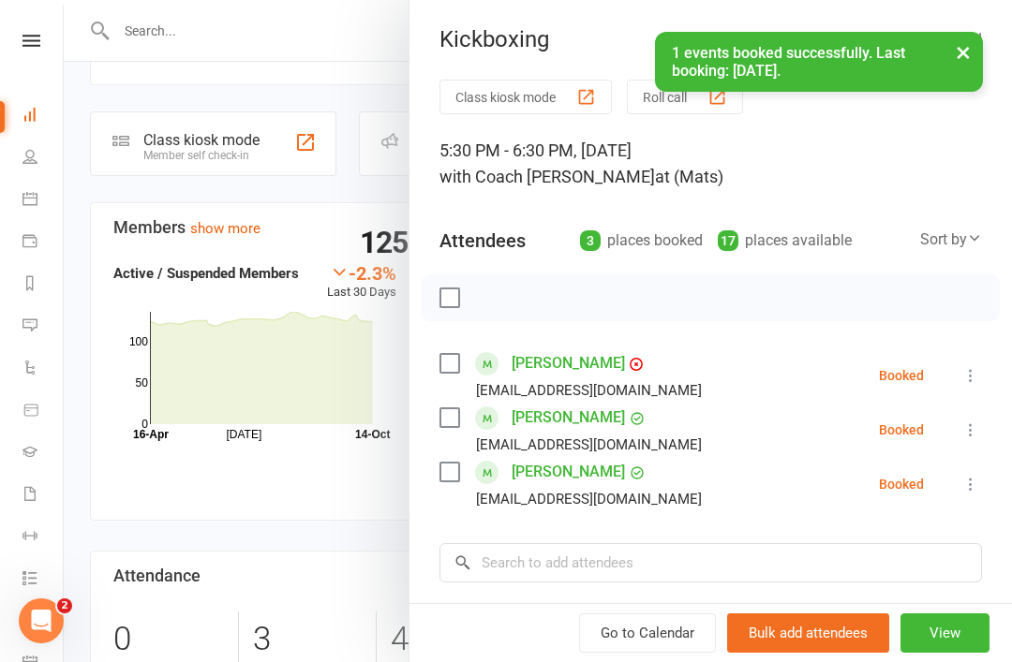
click at [975, 380] on icon at bounding box center [970, 375] width 19 height 19
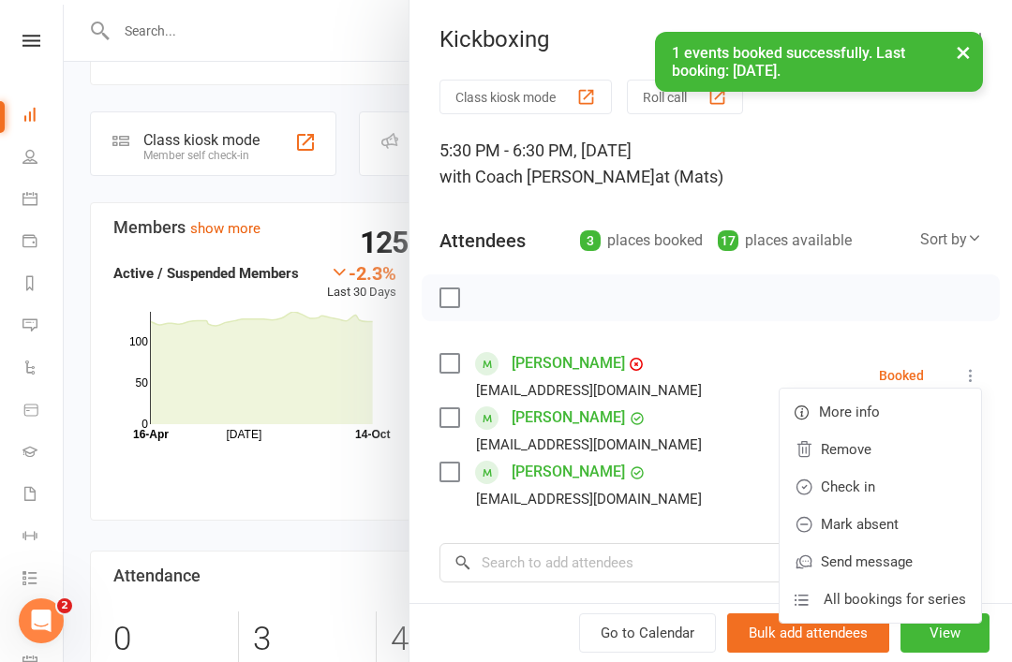
click at [871, 491] on link "Check in" at bounding box center [879, 486] width 201 height 37
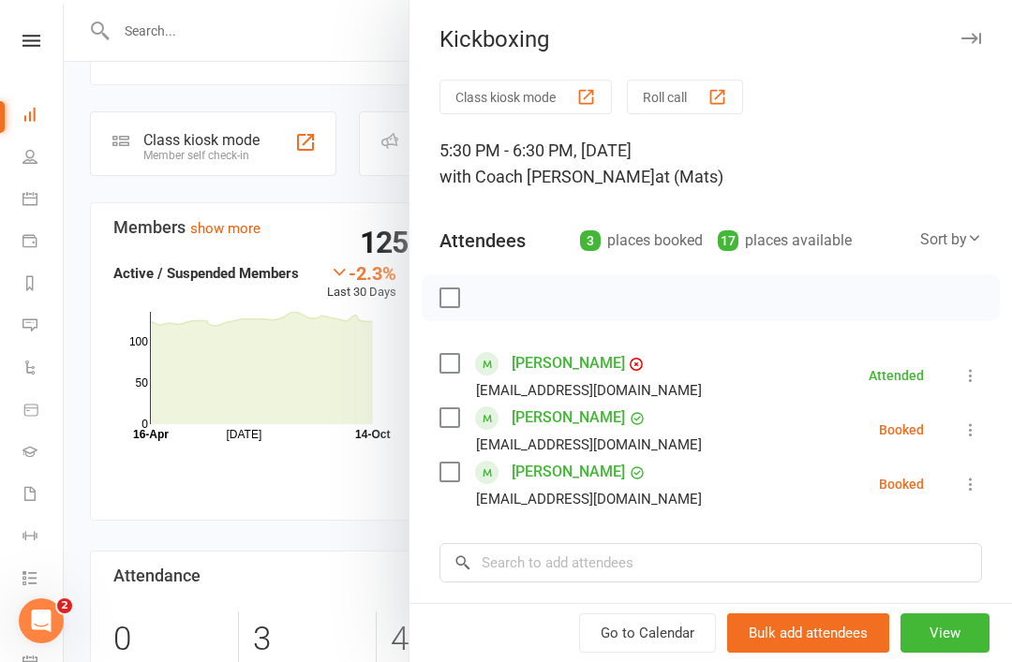
click at [583, 358] on link "[PERSON_NAME]" at bounding box center [567, 363] width 113 height 30
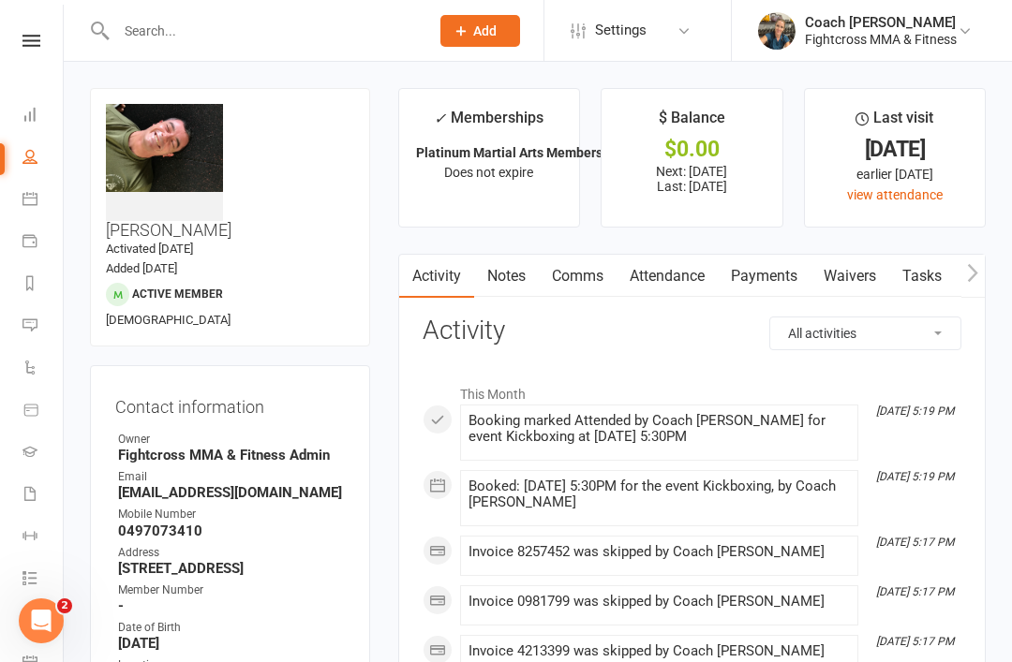
click at [596, 274] on link "Comms" at bounding box center [578, 276] width 78 height 43
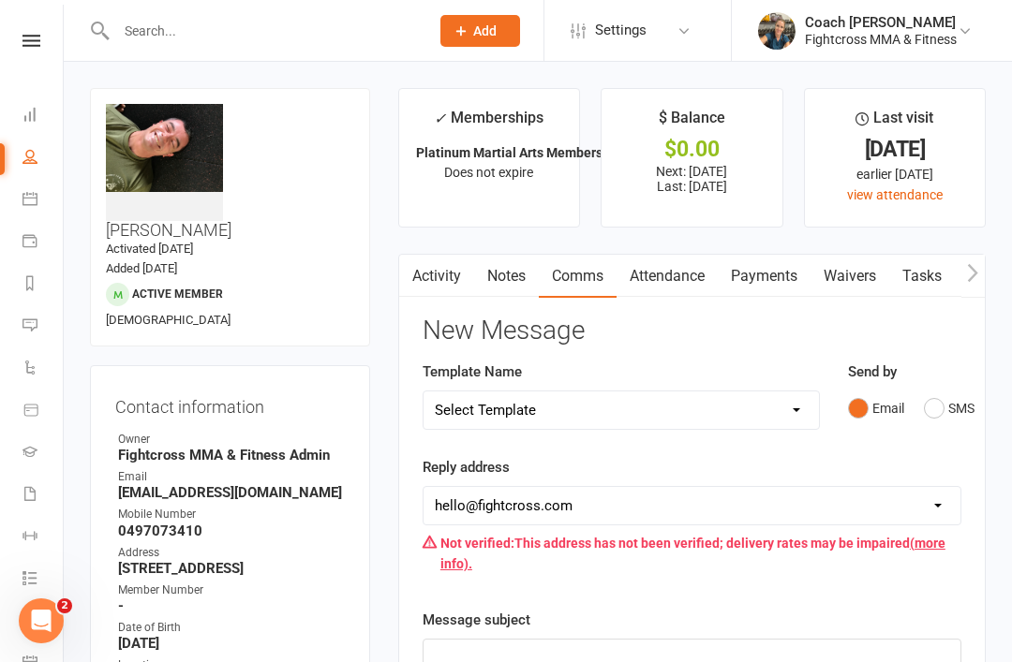
click at [786, 270] on link "Payments" at bounding box center [764, 276] width 93 height 43
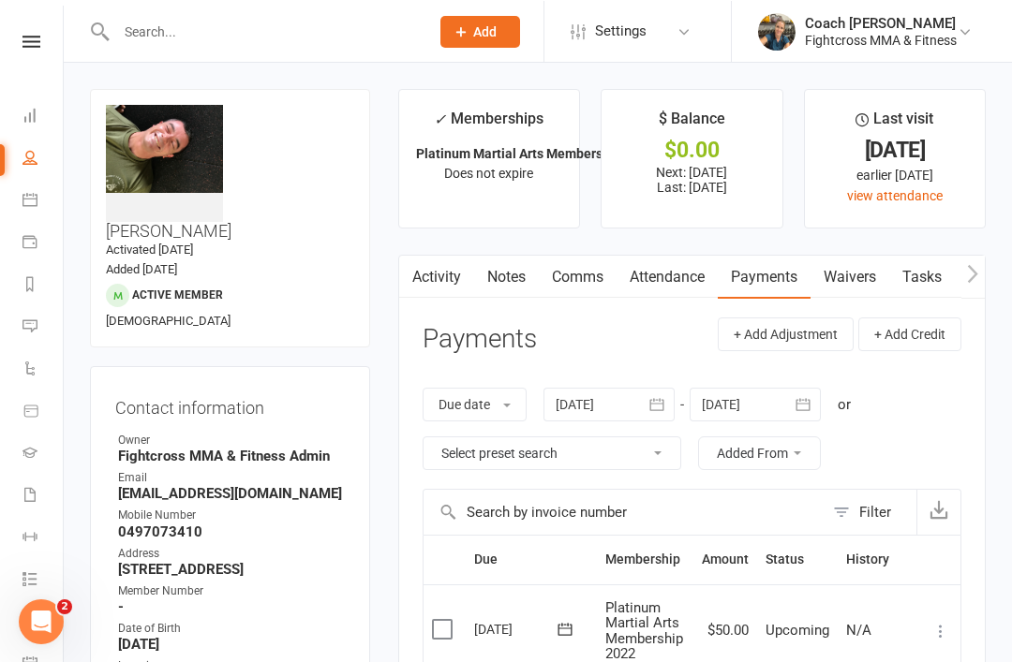
click at [666, 399] on icon "button" at bounding box center [656, 403] width 19 height 19
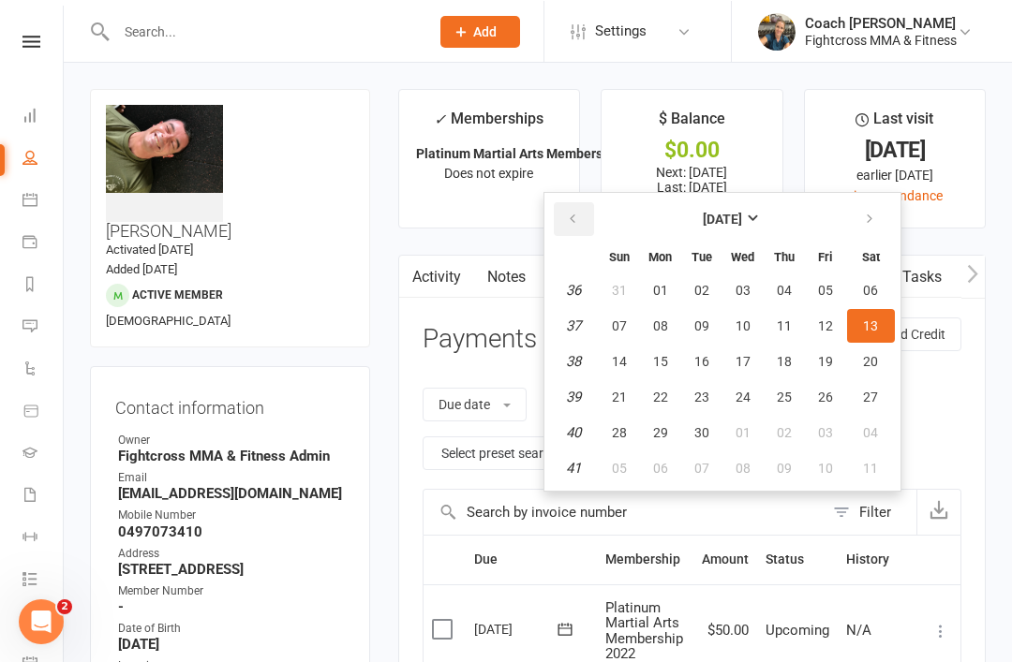
click at [585, 217] on button "button" at bounding box center [574, 218] width 40 height 34
click at [577, 225] on button "button" at bounding box center [574, 218] width 40 height 34
click at [587, 228] on button "button" at bounding box center [574, 218] width 40 height 34
click at [590, 225] on button "button" at bounding box center [574, 218] width 40 height 34
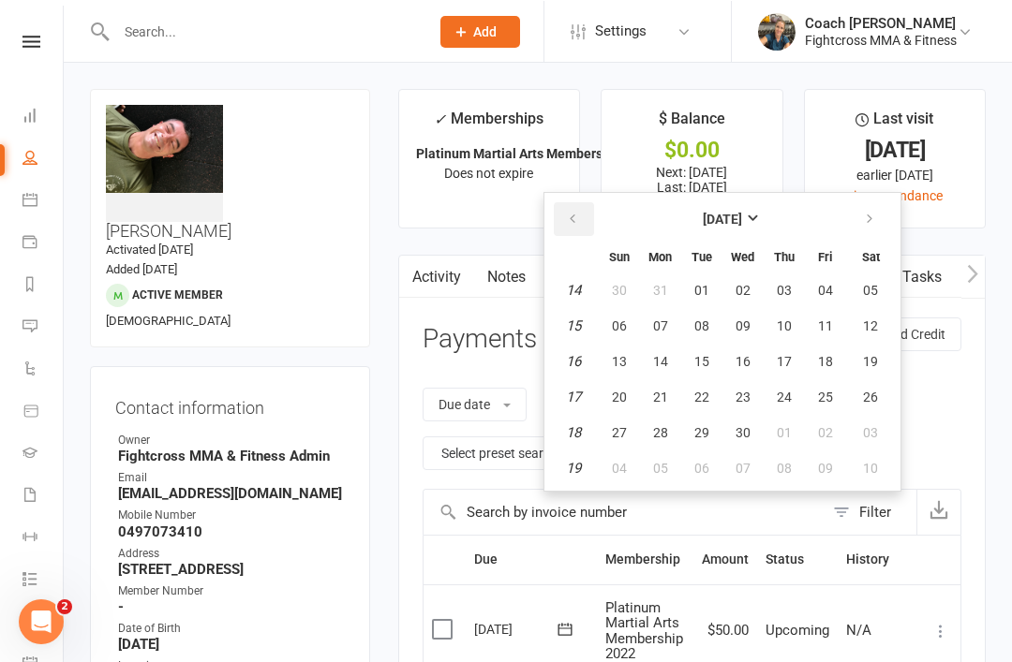
click at [588, 224] on button "button" at bounding box center [574, 218] width 40 height 34
click at [583, 214] on button "button" at bounding box center [574, 218] width 40 height 34
click at [586, 215] on button "button" at bounding box center [574, 218] width 40 height 34
click at [758, 282] on button "01" at bounding box center [742, 290] width 39 height 34
type input "01 Jan 2025"
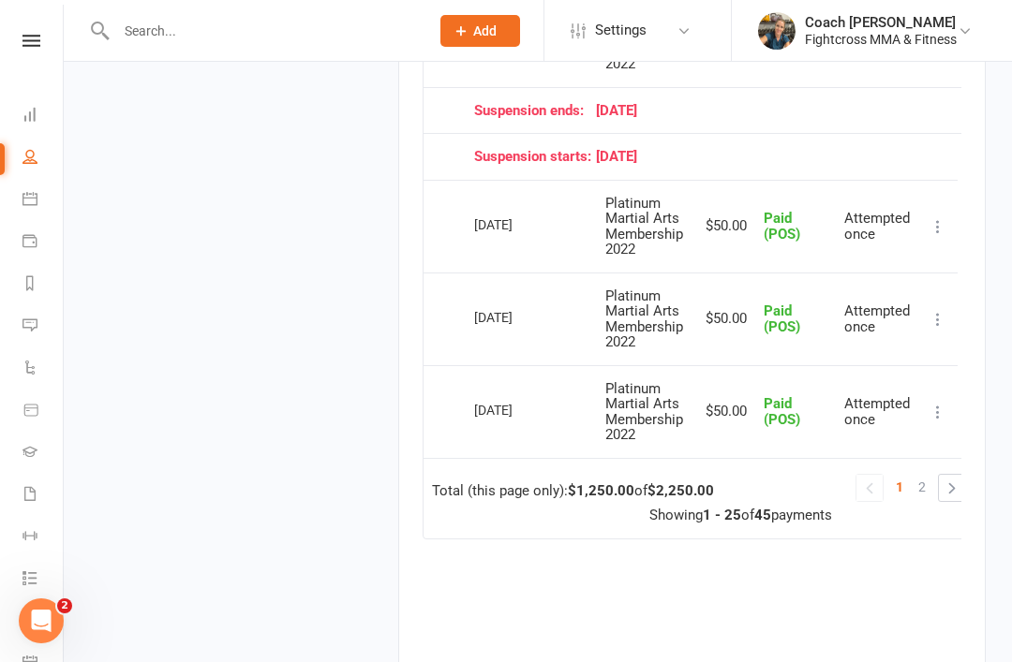
scroll to position [2527, 0]
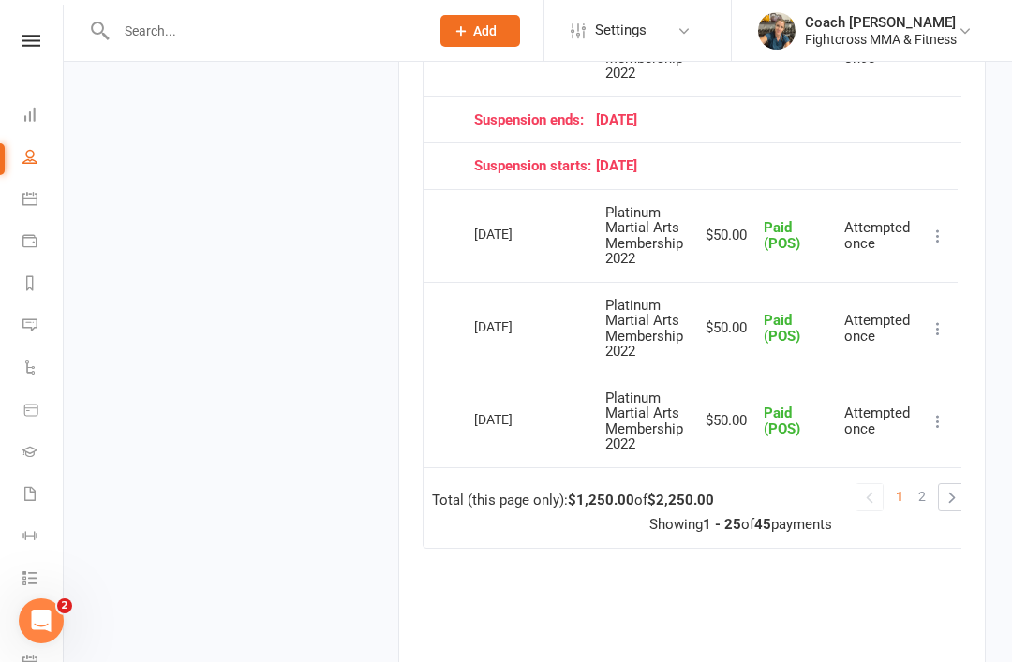
click at [923, 483] on span "2" at bounding box center [921, 496] width 7 height 26
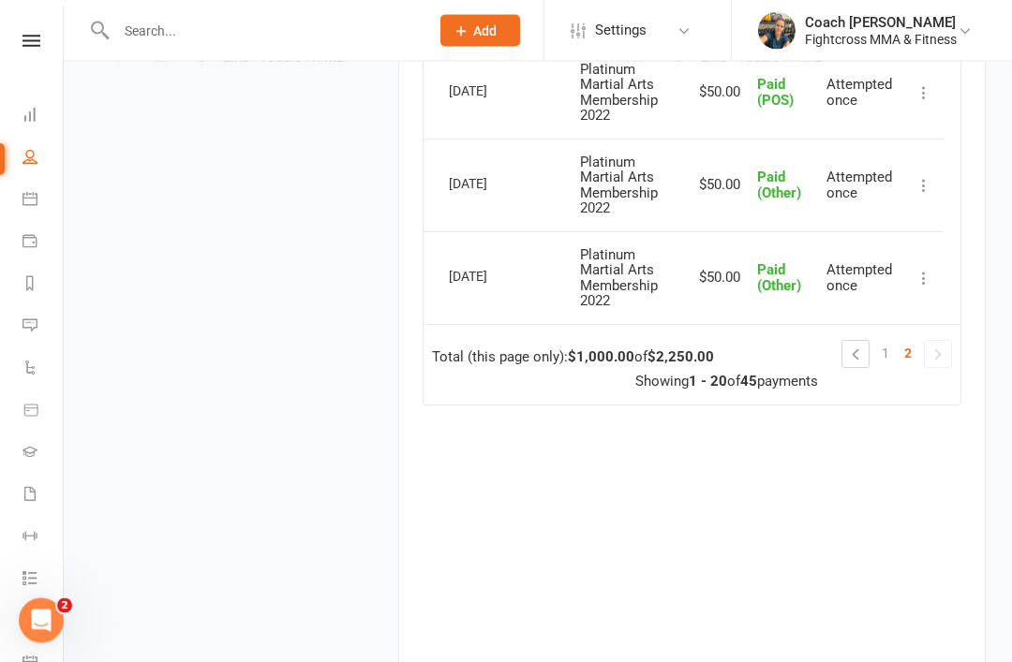
scroll to position [2191, 0]
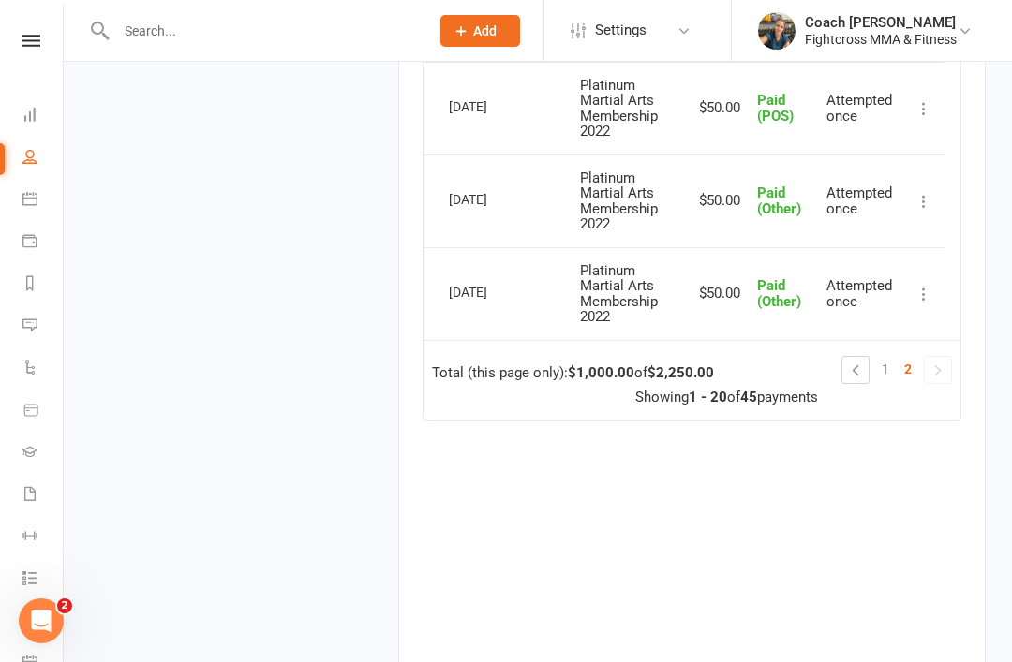
click at [938, 357] on link at bounding box center [938, 370] width 26 height 26
click at [856, 357] on link at bounding box center [855, 370] width 26 height 26
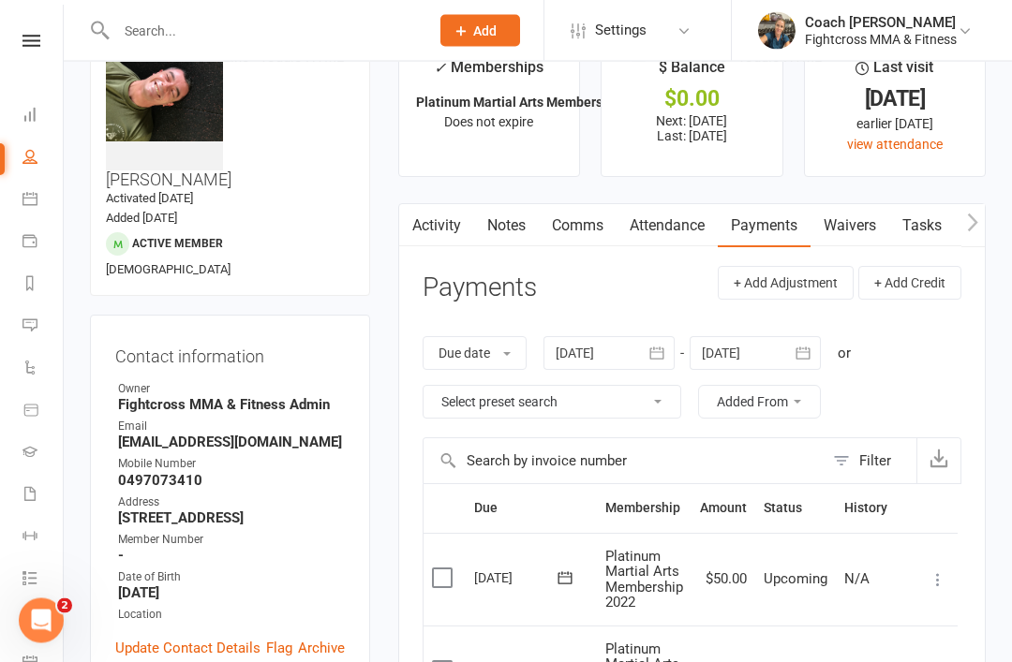
scroll to position [0, 0]
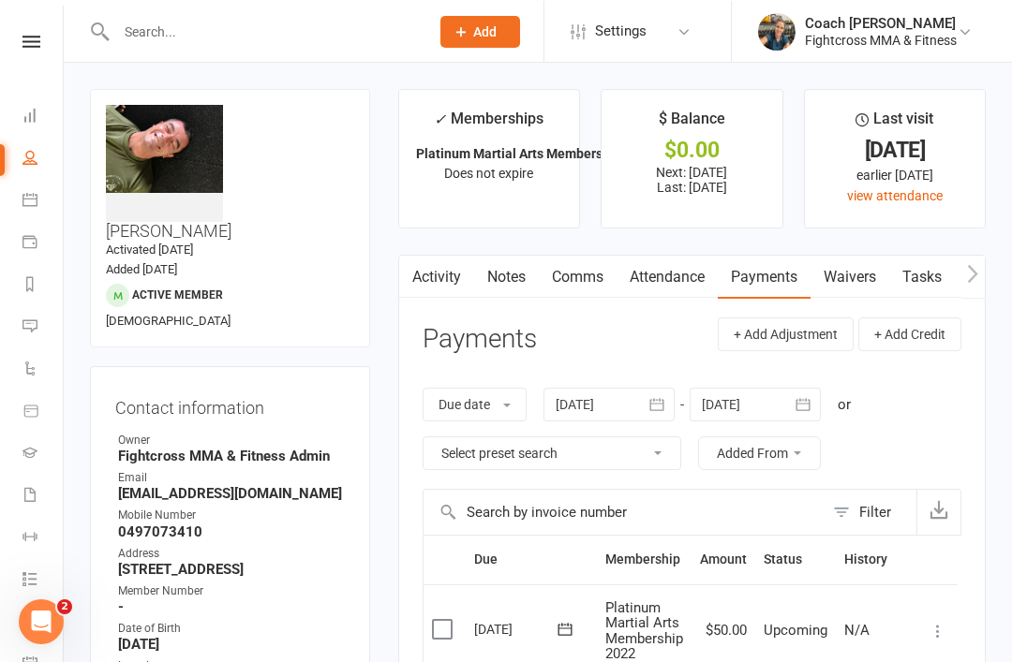
click at [44, 31] on nav "Clubworx Dashboard People Calendar Payments Reports Messages Automations Produc…" at bounding box center [32, 336] width 64 height 662
click at [31, 42] on icon at bounding box center [31, 41] width 18 height 12
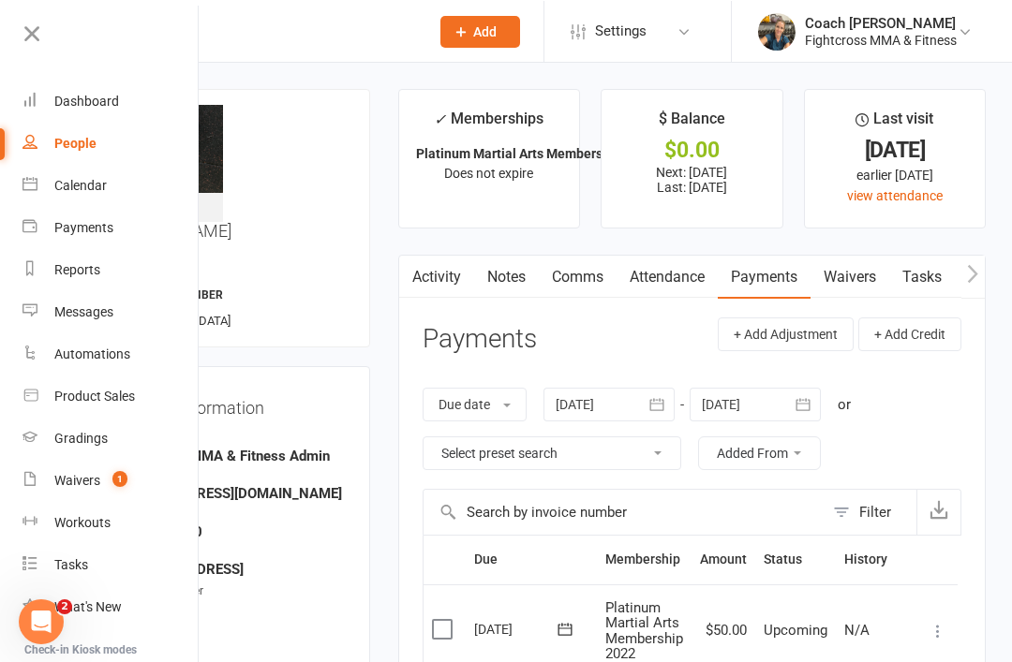
click at [98, 92] on link "Dashboard" at bounding box center [110, 101] width 177 height 42
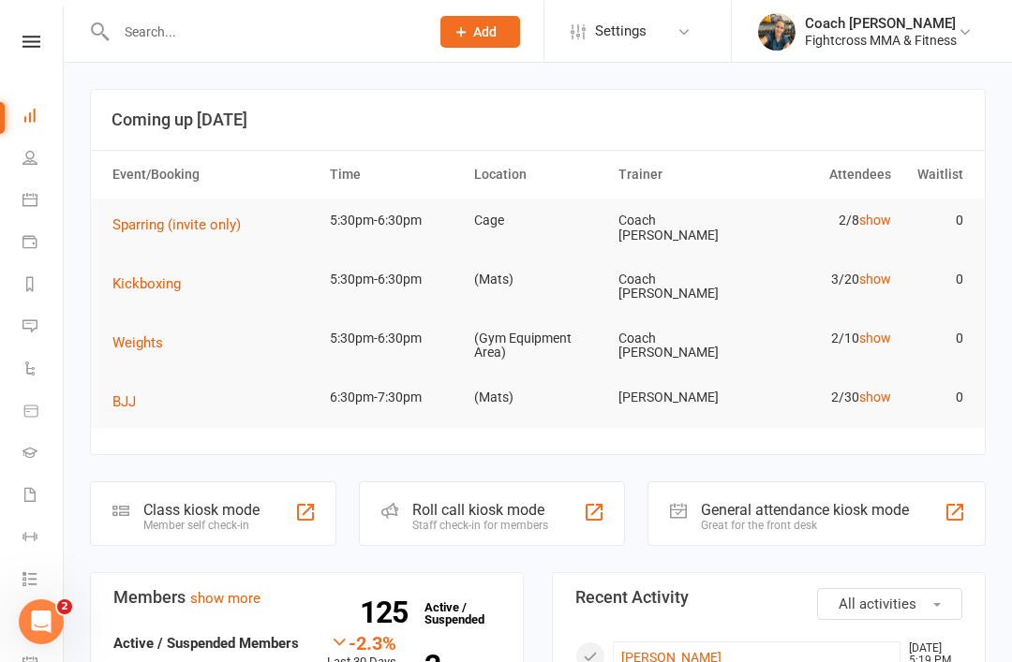
click at [173, 41] on input "text" at bounding box center [263, 31] width 305 height 26
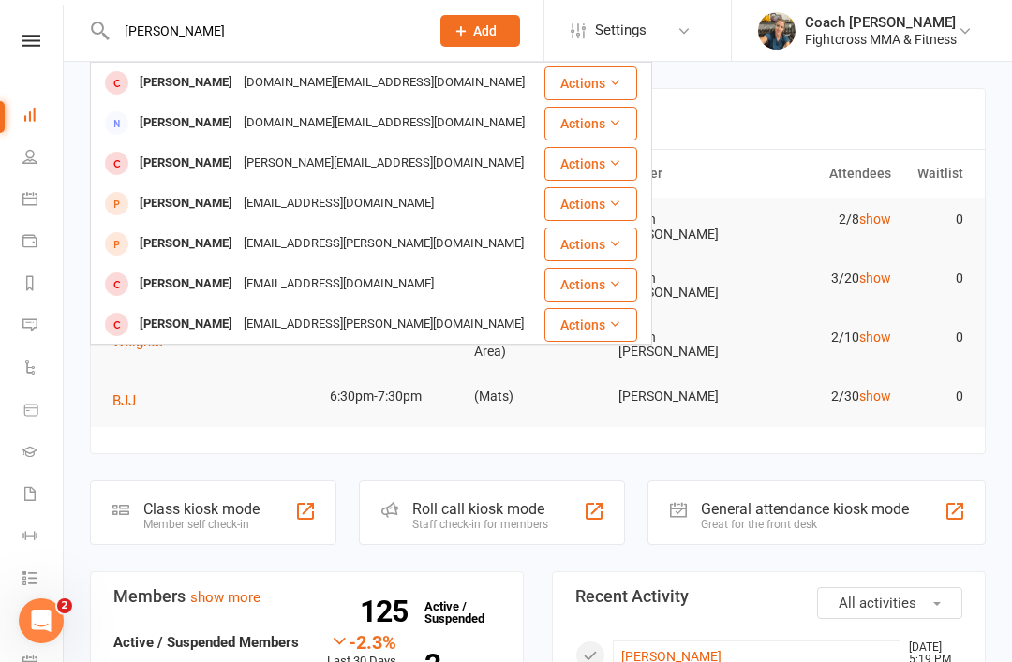
type input "Stavely"
click at [207, 117] on div "[PERSON_NAME]" at bounding box center [186, 123] width 104 height 27
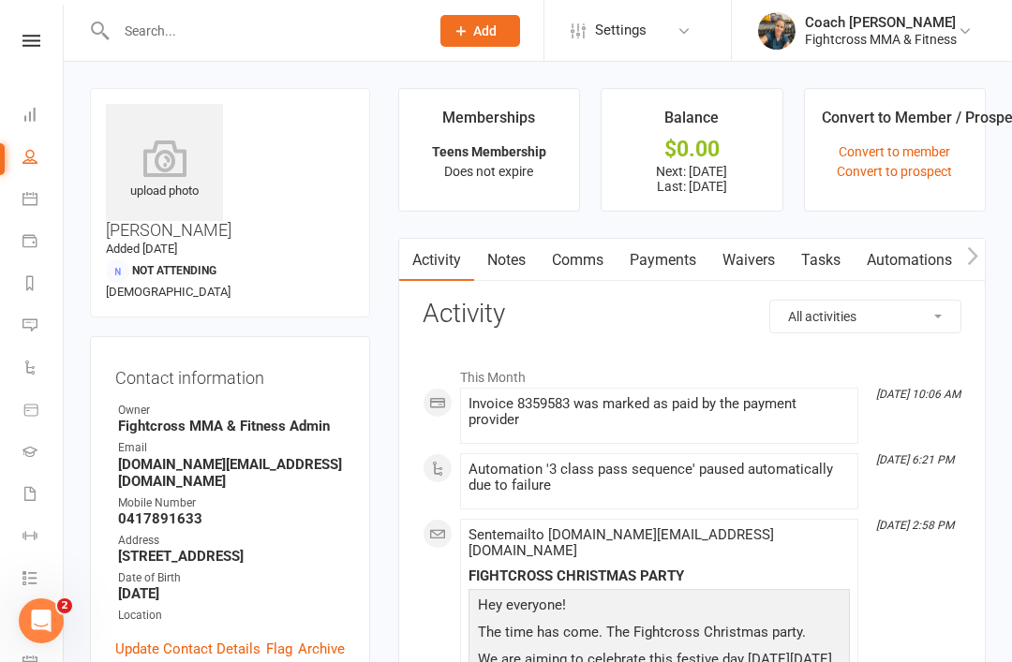
click at [672, 271] on link "Payments" at bounding box center [662, 260] width 93 height 43
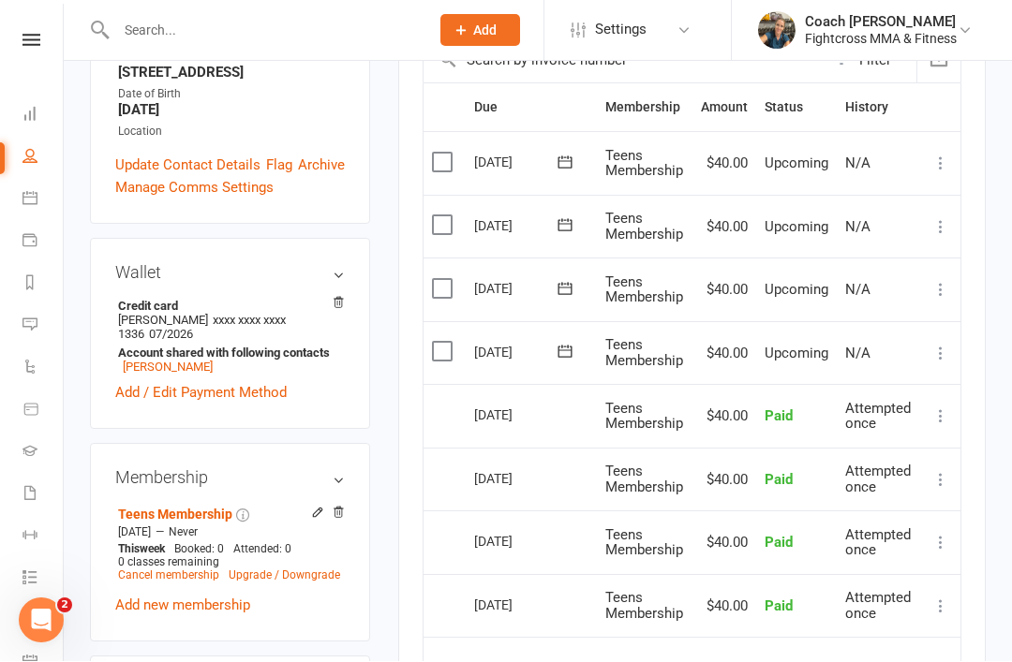
scroll to position [484, 0]
click at [160, 569] on link "Cancel membership" at bounding box center [168, 575] width 101 height 13
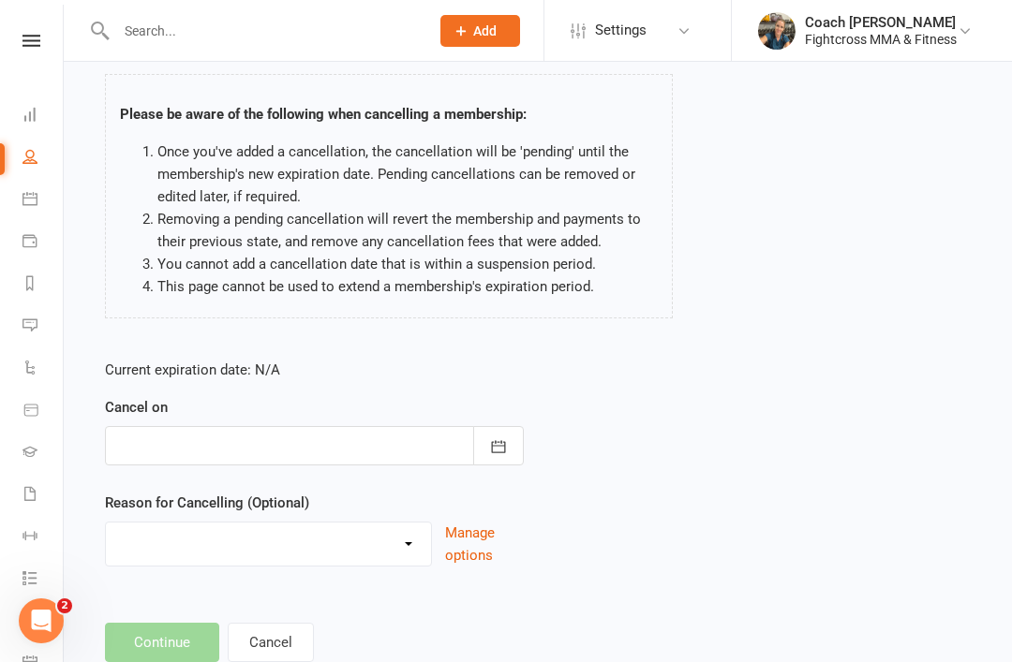
scroll to position [125, 0]
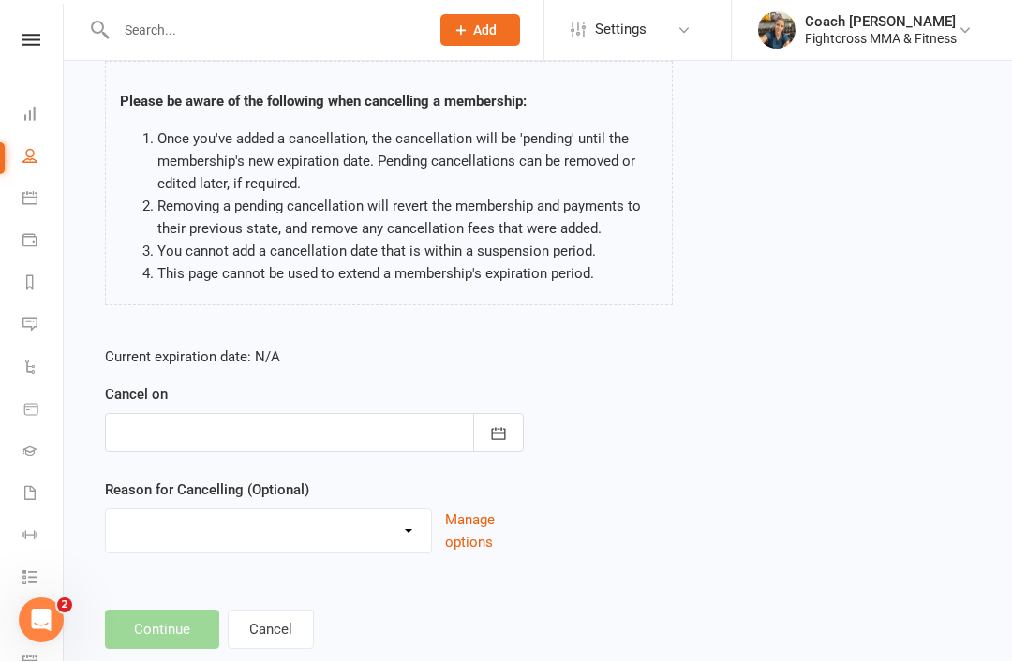
click at [501, 430] on icon "button" at bounding box center [498, 434] width 19 height 19
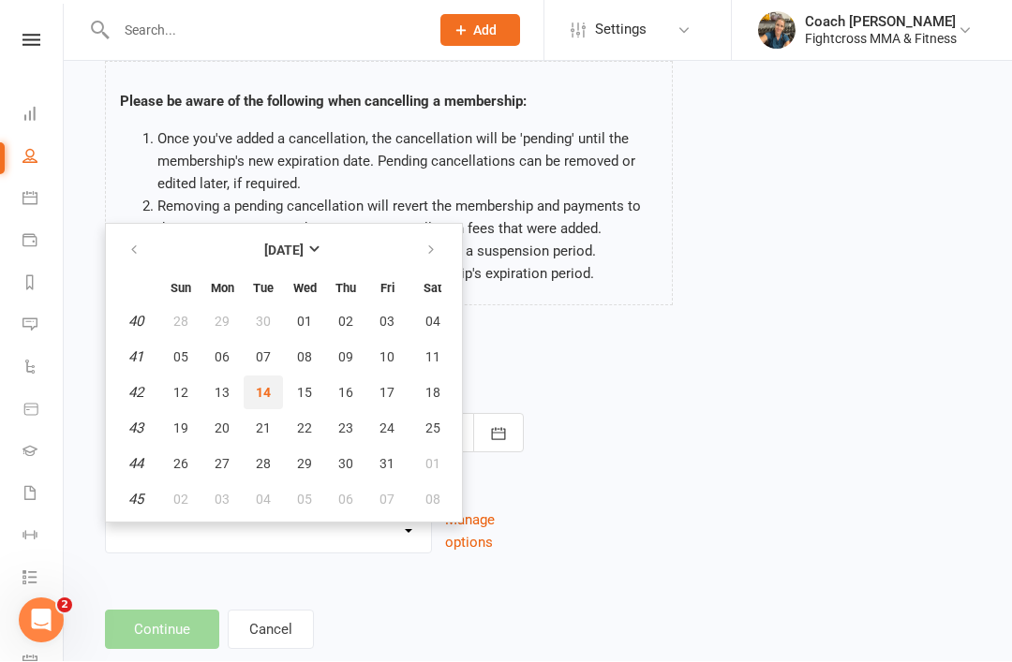
click at [268, 389] on span "14" at bounding box center [263, 393] width 15 height 15
type input "[DATE]"
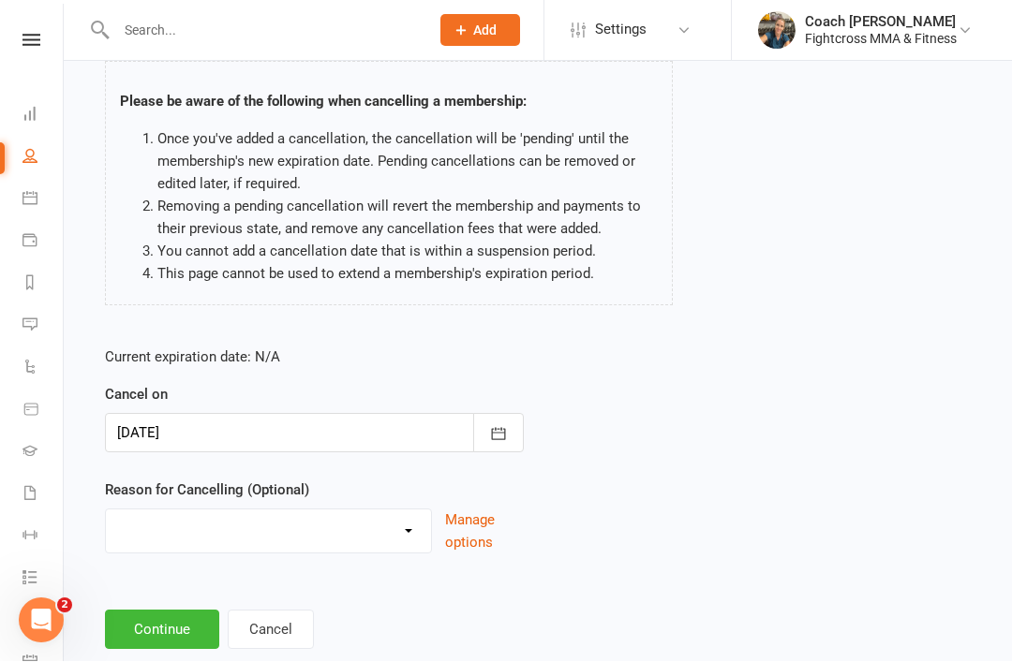
click at [412, 542] on select "Bought online trial and has now come in to activate Holiday Injury Other reason" at bounding box center [268, 529] width 325 height 37
select select "3"
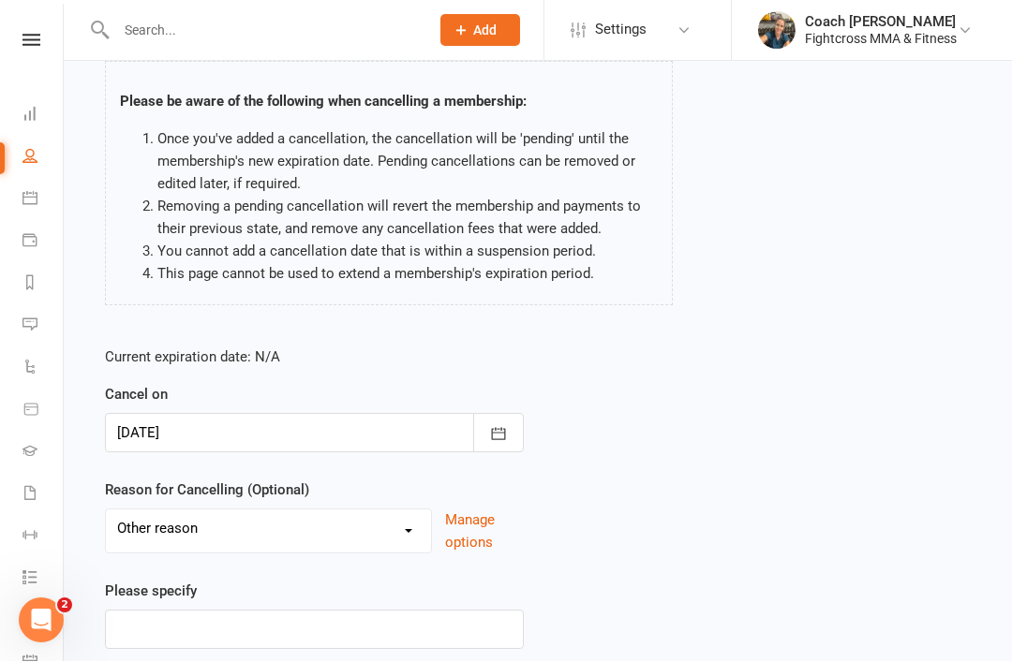
scroll to position [126, 0]
click at [289, 637] on input at bounding box center [314, 629] width 419 height 39
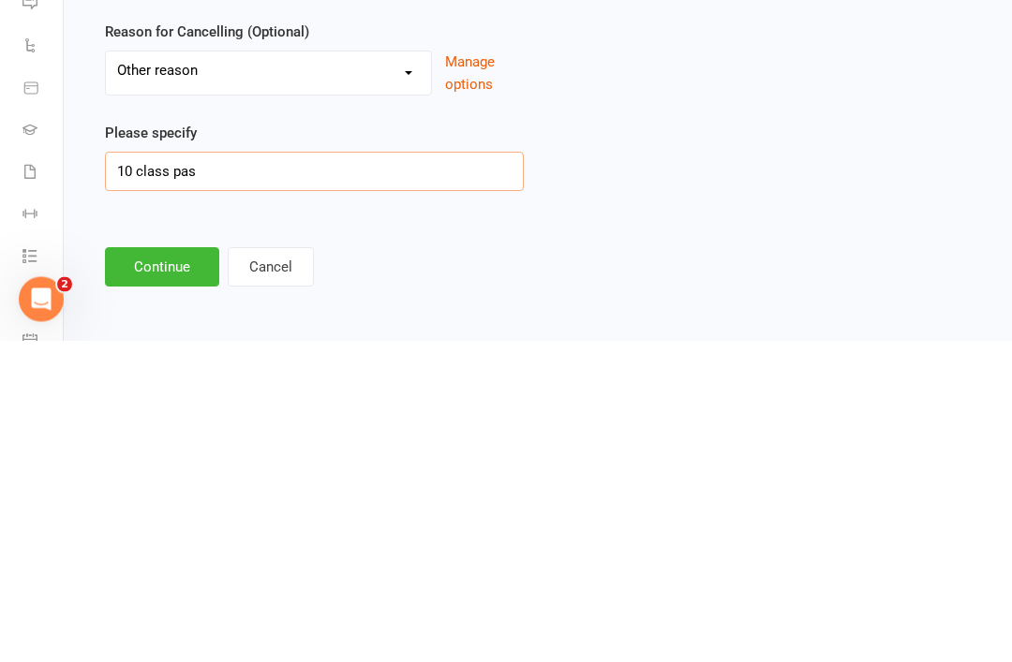
type input "10 class pass"
click at [173, 570] on button "Continue" at bounding box center [162, 589] width 114 height 39
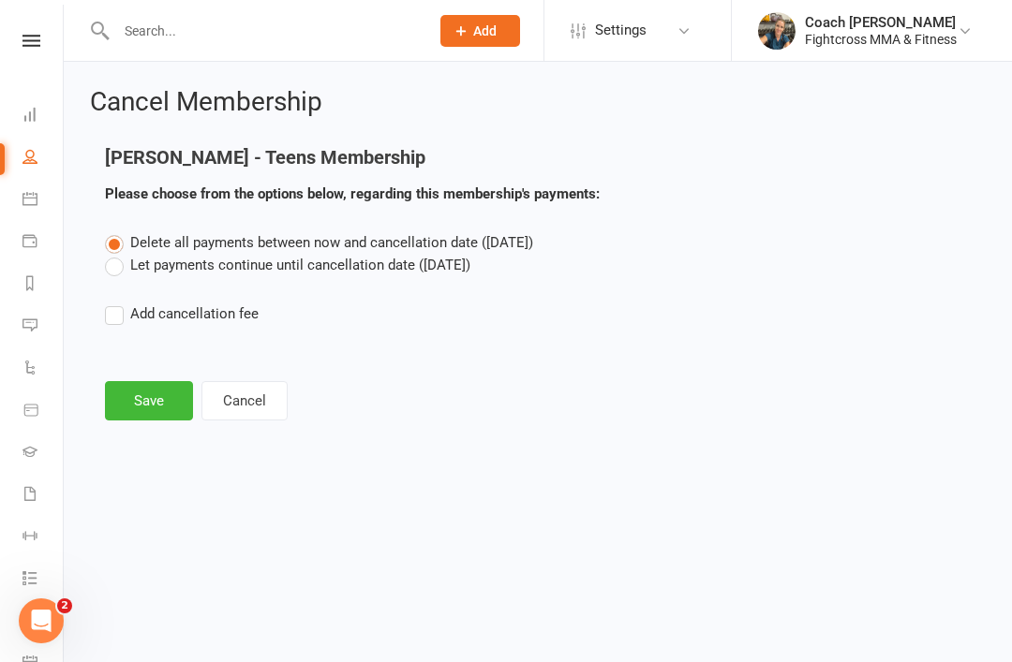
click at [142, 402] on button "Save" at bounding box center [149, 400] width 88 height 39
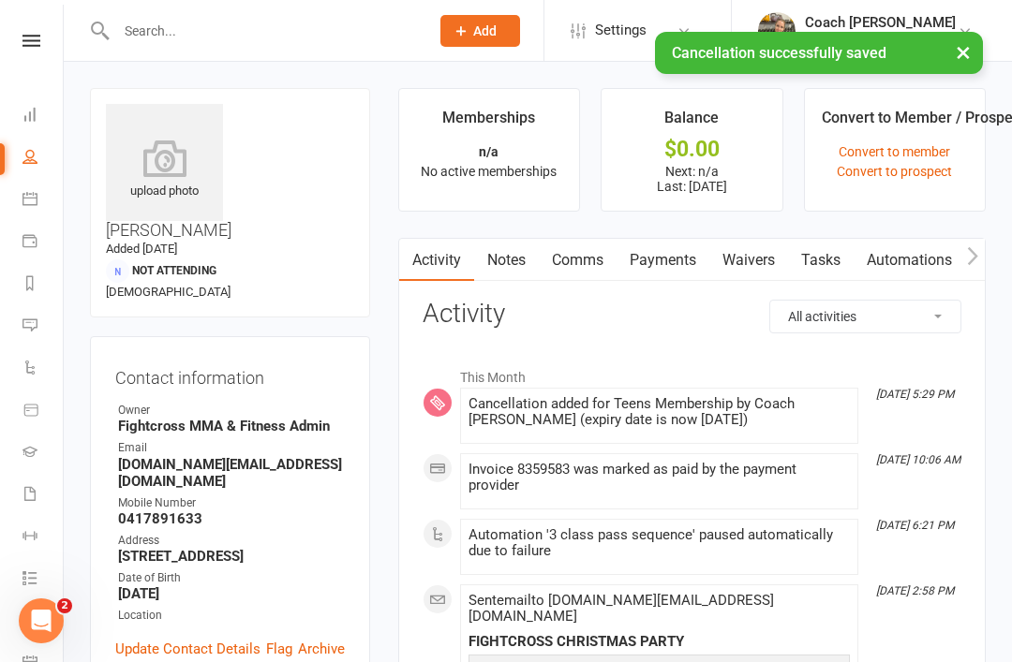
scroll to position [74, 0]
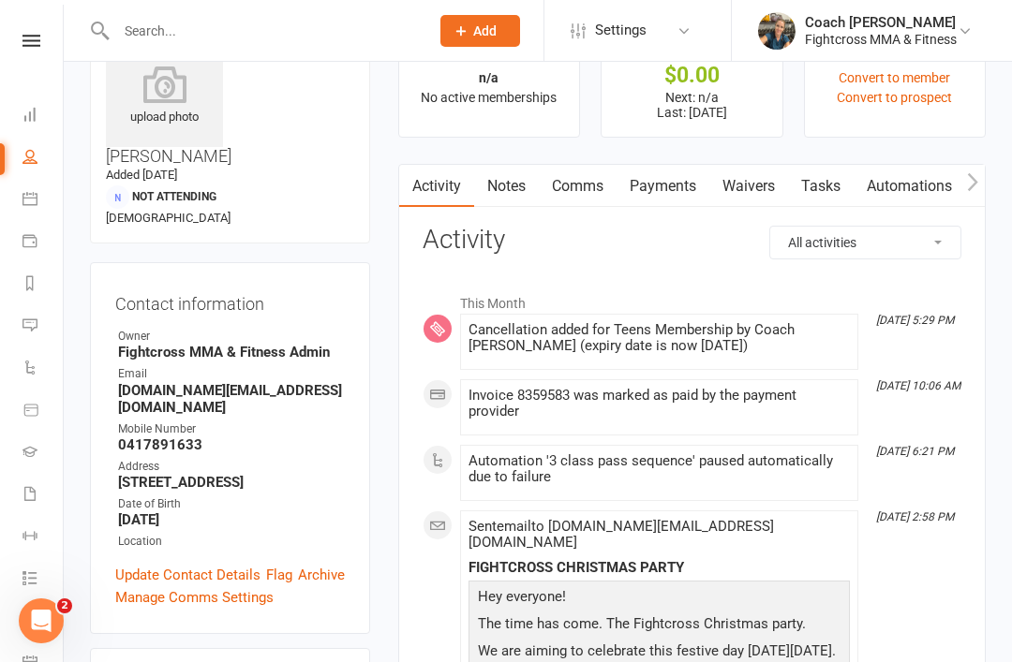
click at [52, 37] on link at bounding box center [31, 41] width 67 height 12
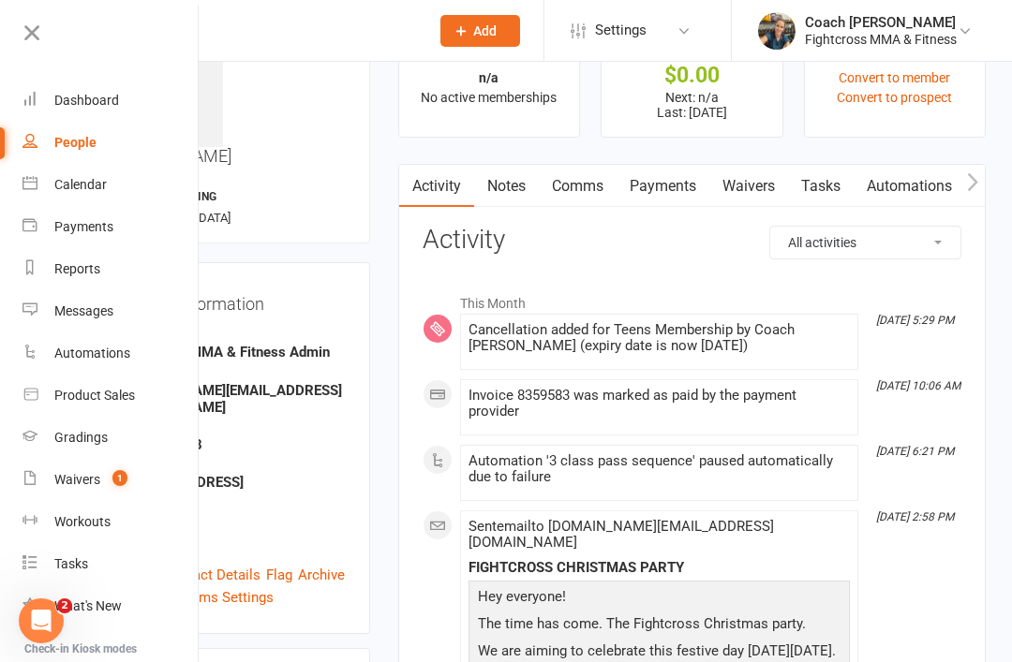
click at [82, 110] on link "Dashboard" at bounding box center [110, 101] width 177 height 42
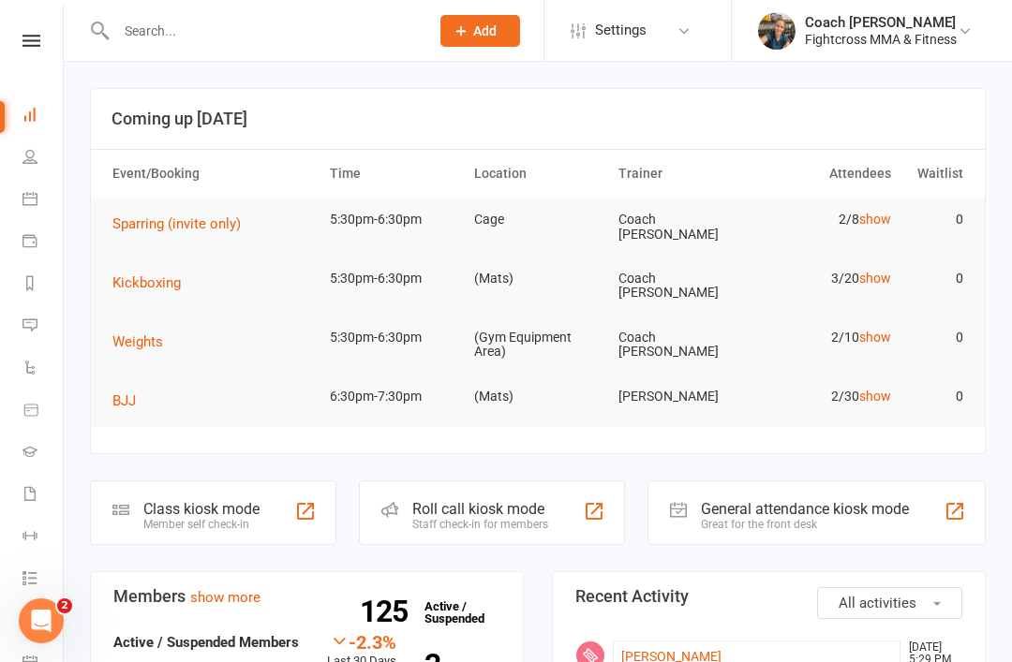
click at [179, 37] on input "text" at bounding box center [263, 31] width 305 height 26
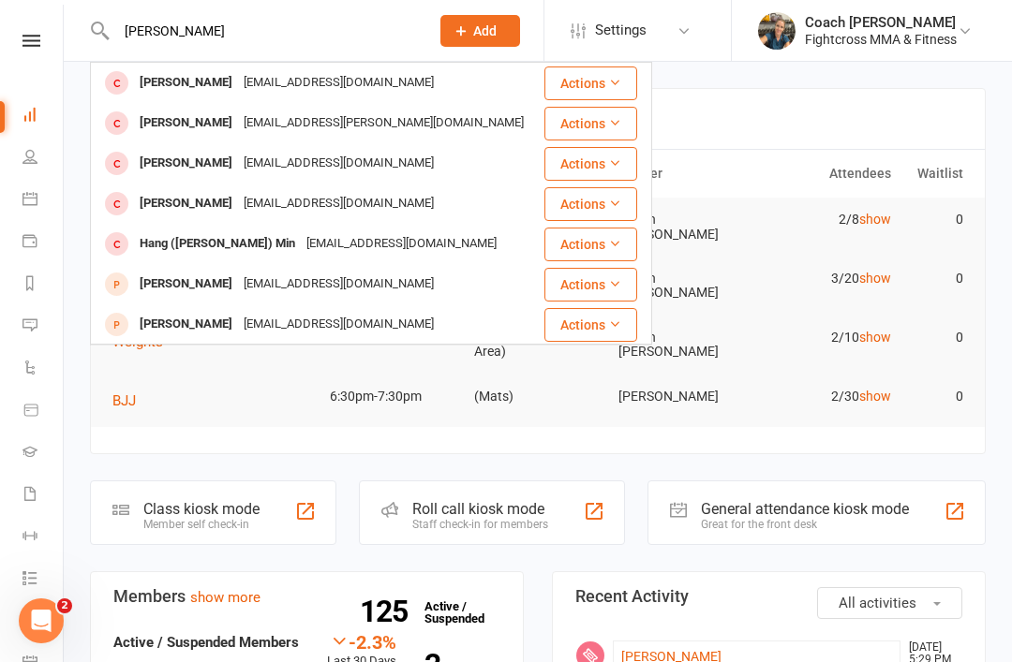
type input "Holly"
click at [234, 253] on div "Hang ([PERSON_NAME]) Min" at bounding box center [217, 243] width 167 height 27
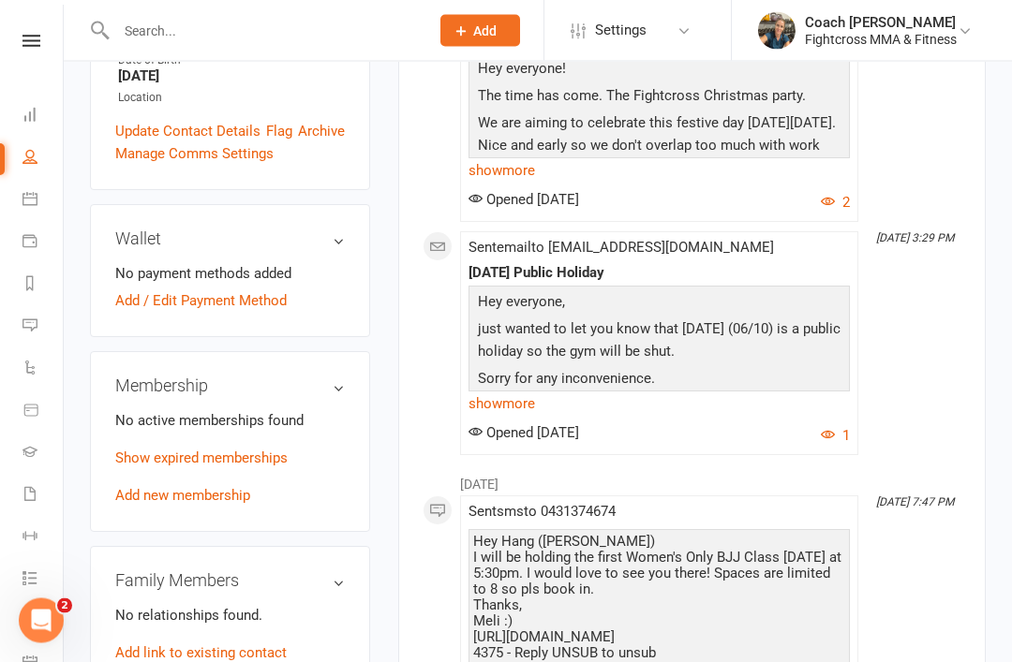
scroll to position [538, 0]
click at [202, 487] on link "Add new membership" at bounding box center [182, 495] width 135 height 17
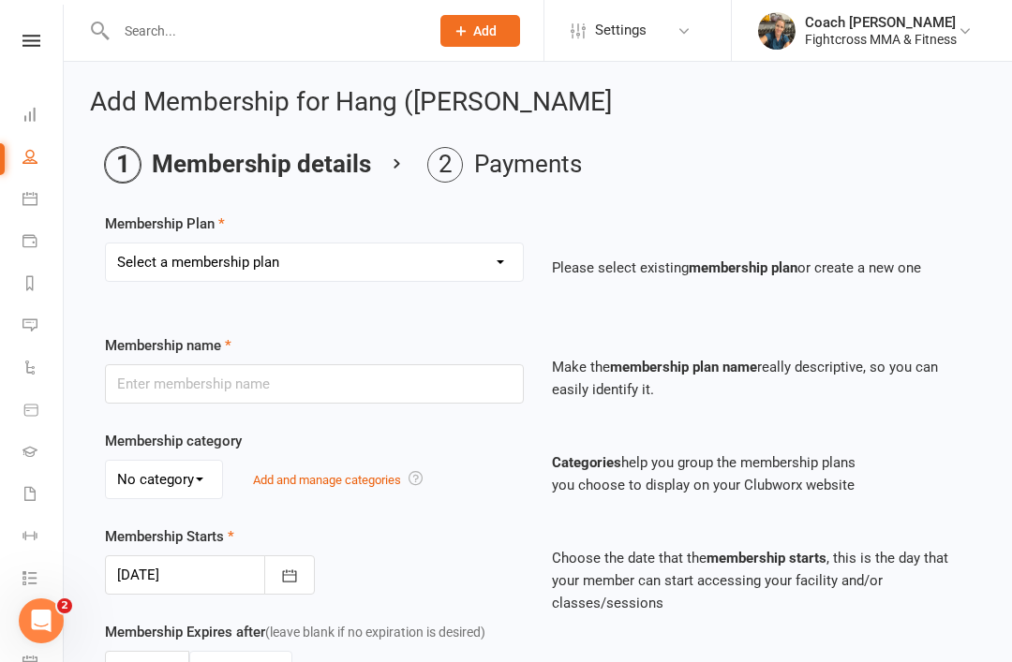
click at [503, 261] on select "Select a membership plan Create new Membership Plan Platinum Martial Arts Membe…" at bounding box center [314, 262] width 417 height 37
select select "9"
type input "10 Class Pass"
select select "2"
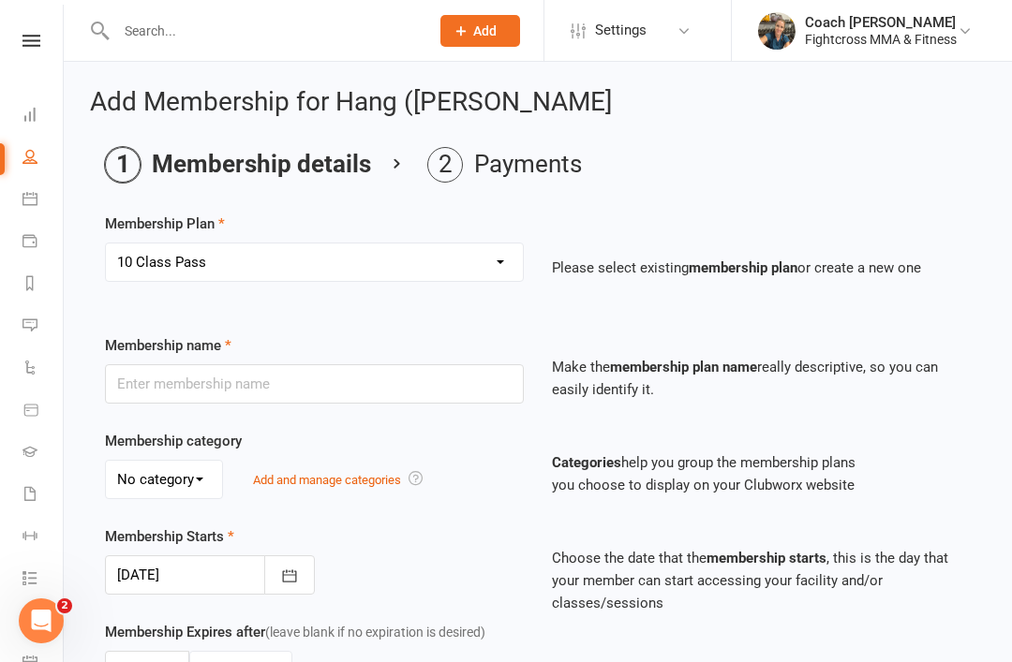
type input "10"
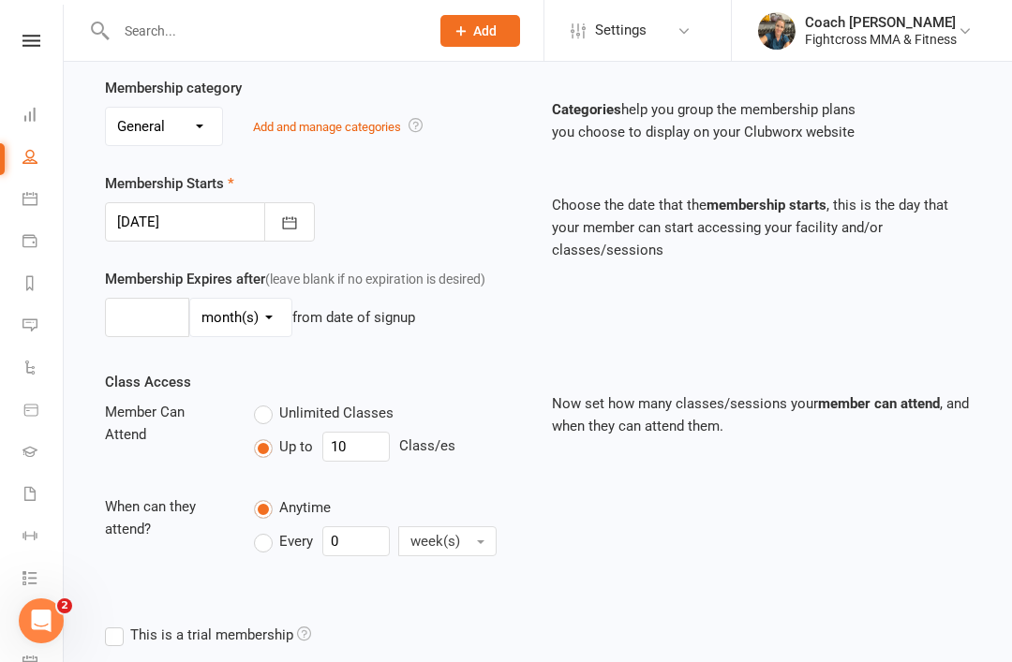
scroll to position [520, 0]
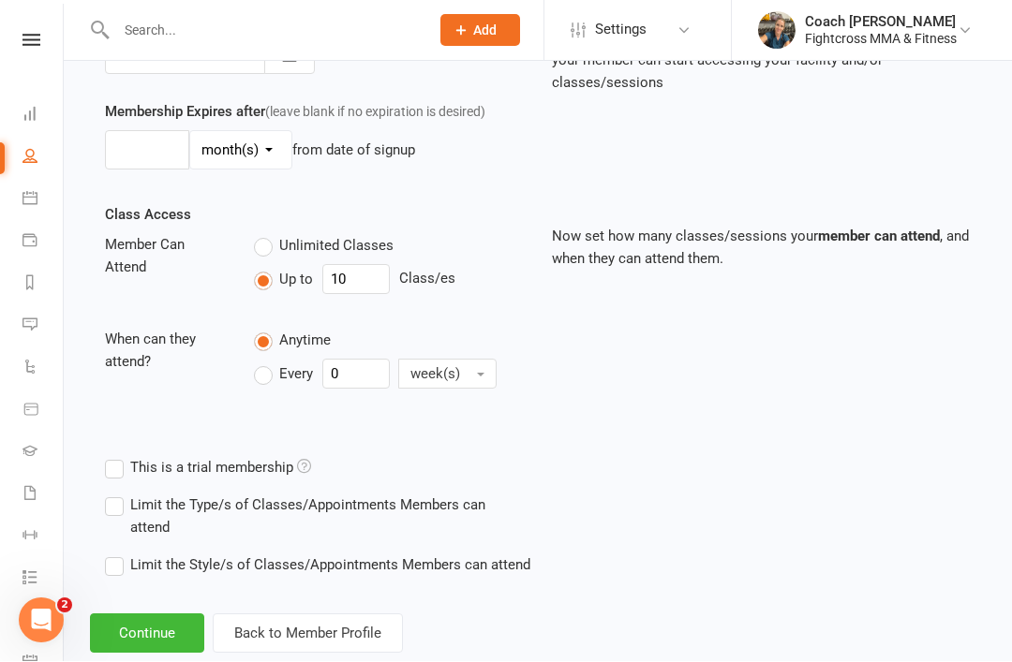
click at [144, 624] on button "Continue" at bounding box center [147, 634] width 114 height 39
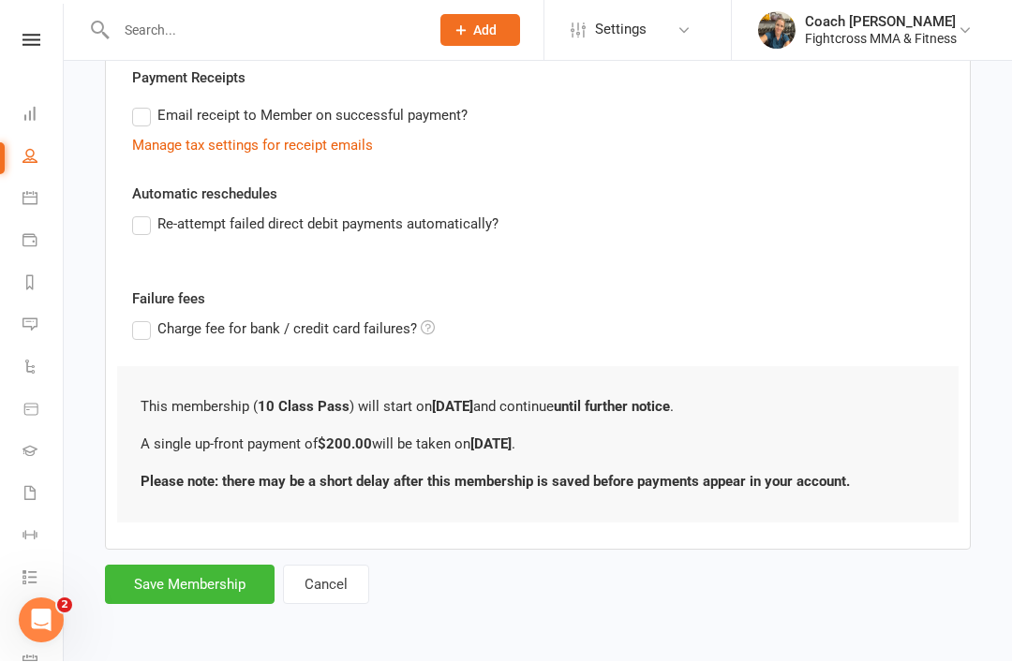
scroll to position [0, 0]
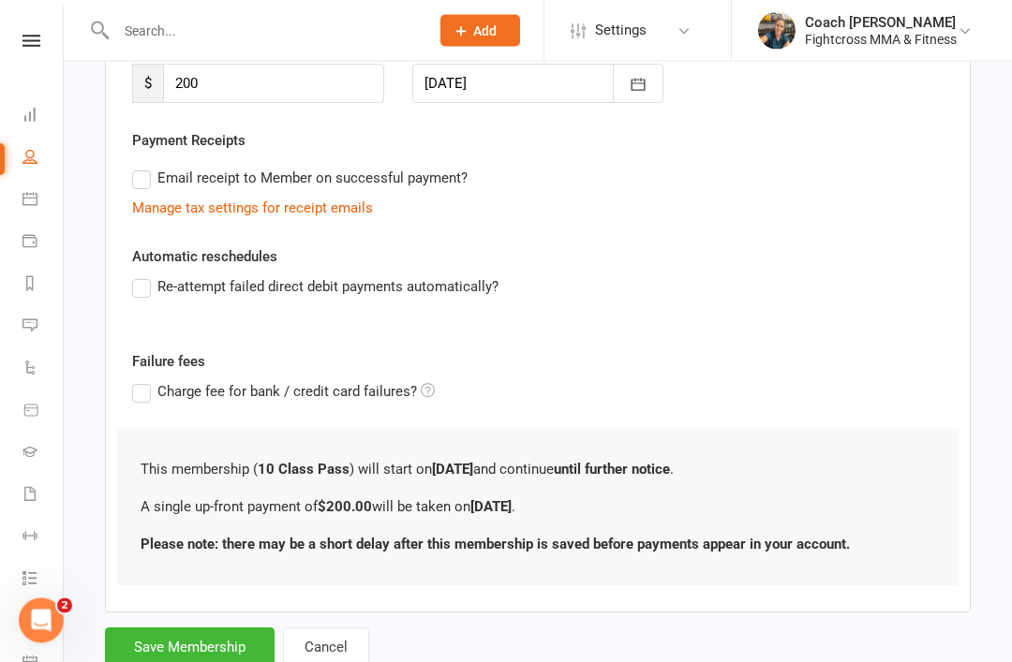
click at [189, 643] on button "Save Membership" at bounding box center [190, 648] width 170 height 39
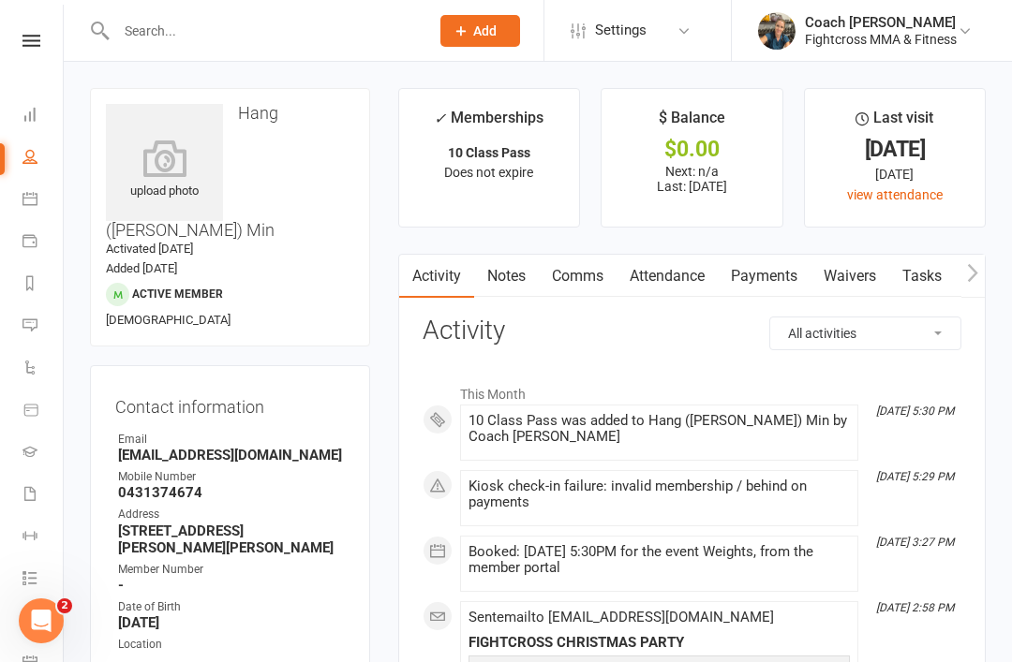
click at [771, 281] on link "Payments" at bounding box center [764, 276] width 93 height 43
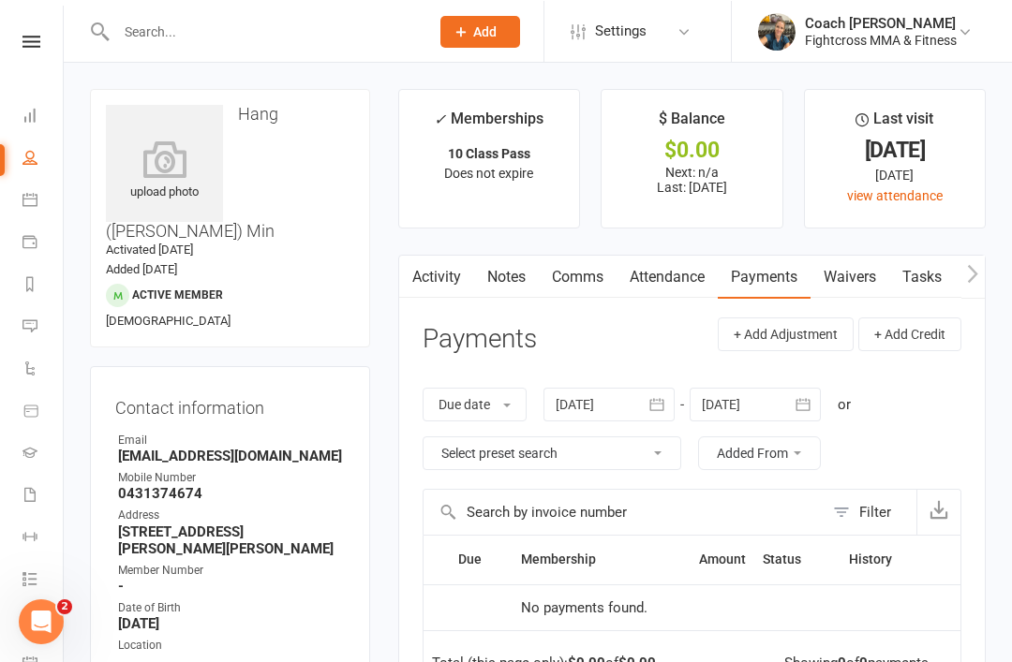
click at [31, 47] on icon at bounding box center [31, 41] width 18 height 12
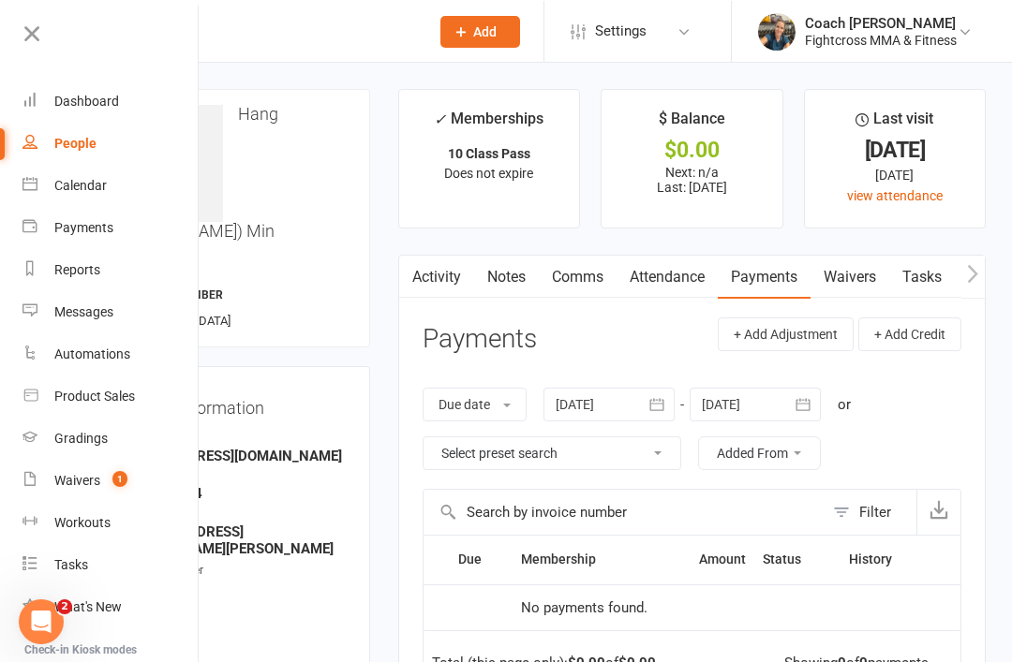
click at [99, 112] on link "Dashboard" at bounding box center [110, 101] width 177 height 42
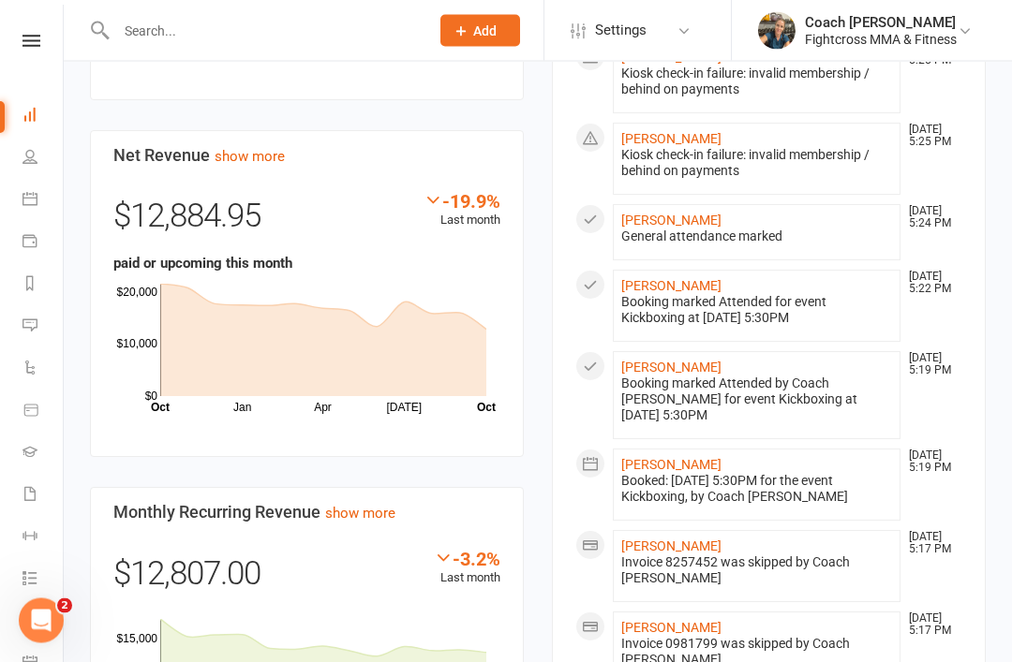
scroll to position [1547, 0]
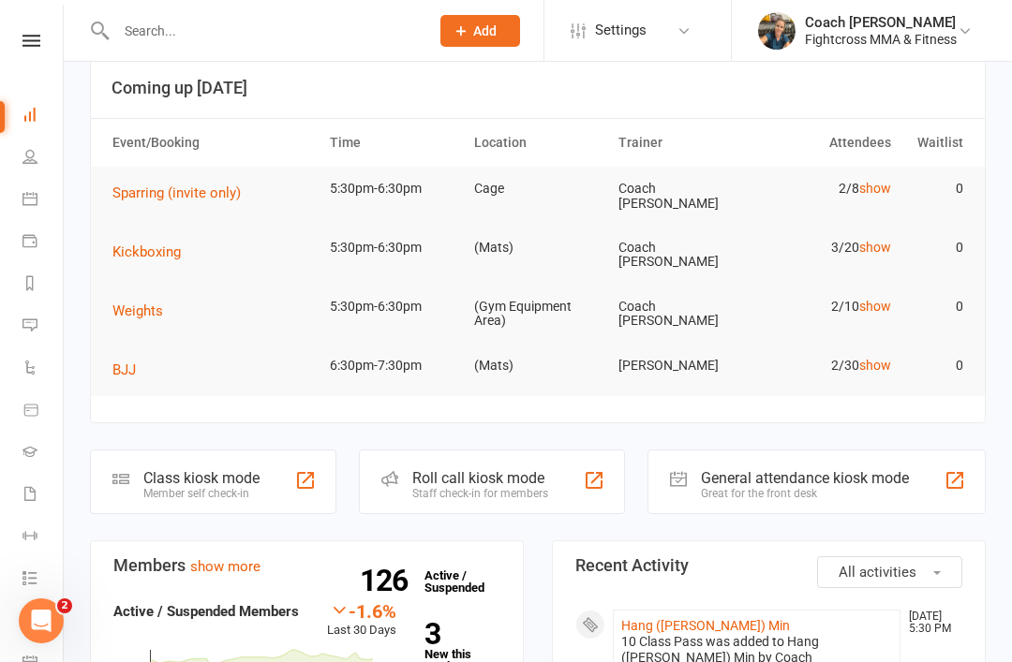
scroll to position [0, 0]
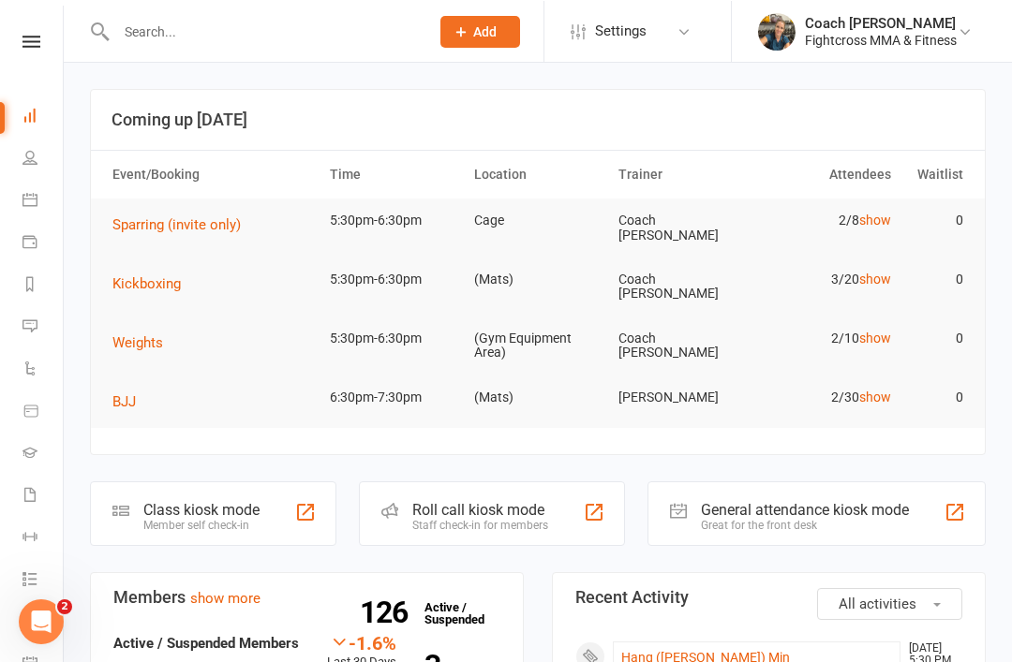
click at [643, 649] on link "Hang ([PERSON_NAME]) Min" at bounding box center [705, 656] width 169 height 15
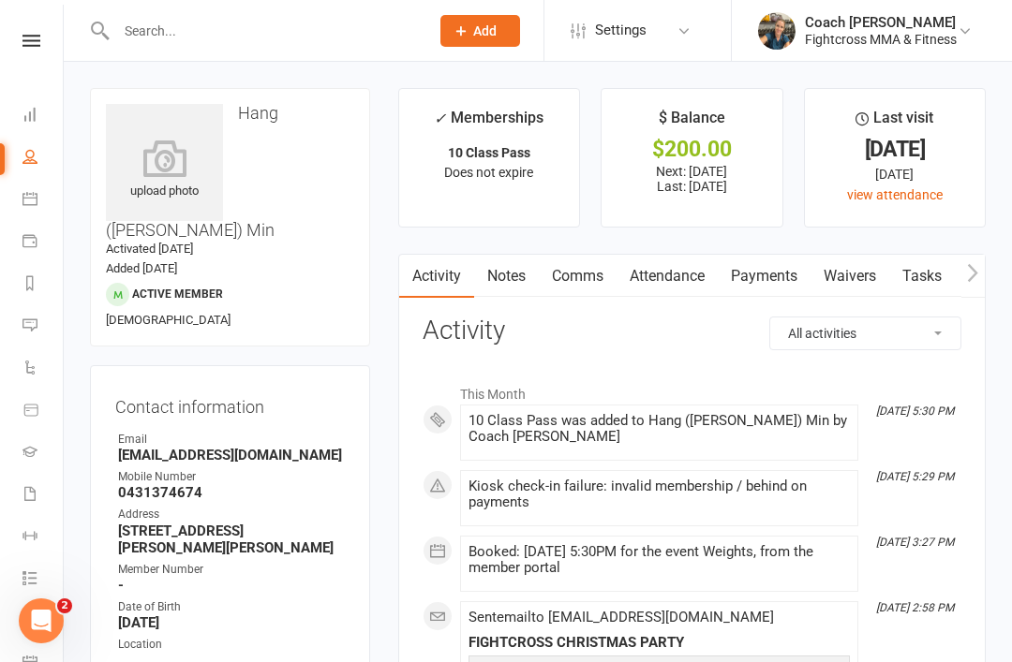
click at [756, 284] on link "Payments" at bounding box center [764, 276] width 93 height 43
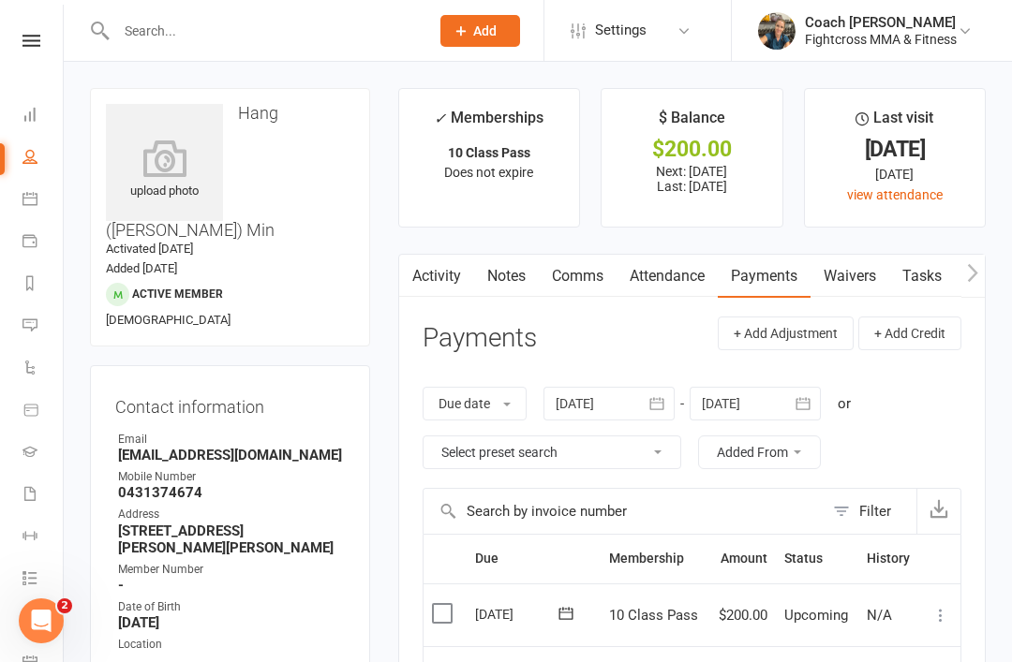
click at [450, 604] on label at bounding box center [444, 613] width 25 height 19
click at [444, 604] on input "checkbox" at bounding box center [438, 604] width 12 height 0
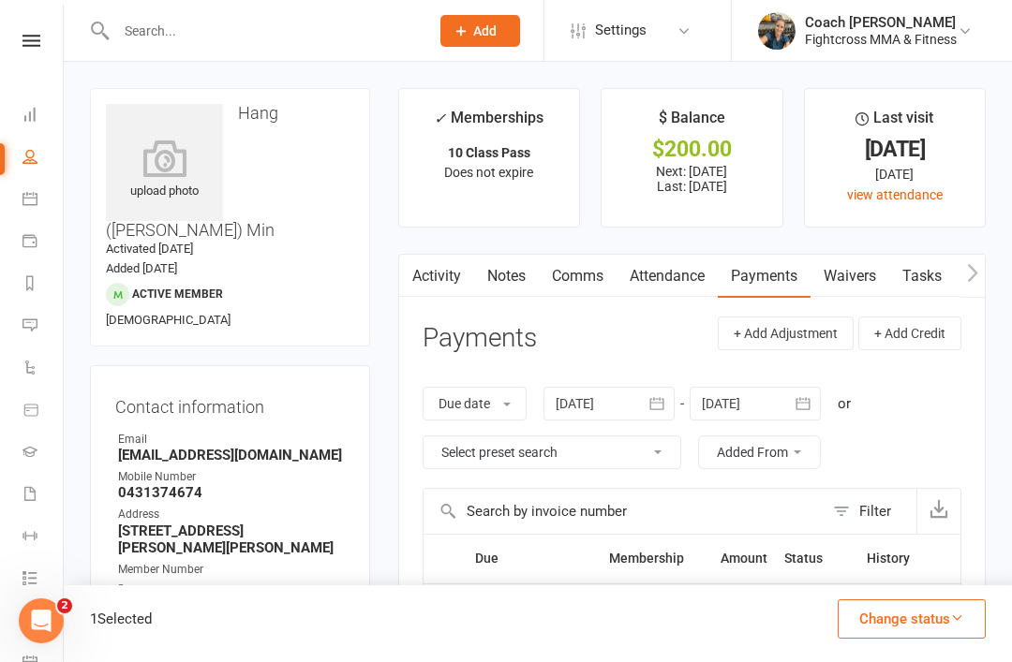
click at [923, 629] on button "Change status" at bounding box center [911, 619] width 148 height 39
click at [867, 498] on link "Paid (POS)" at bounding box center [891, 493] width 185 height 37
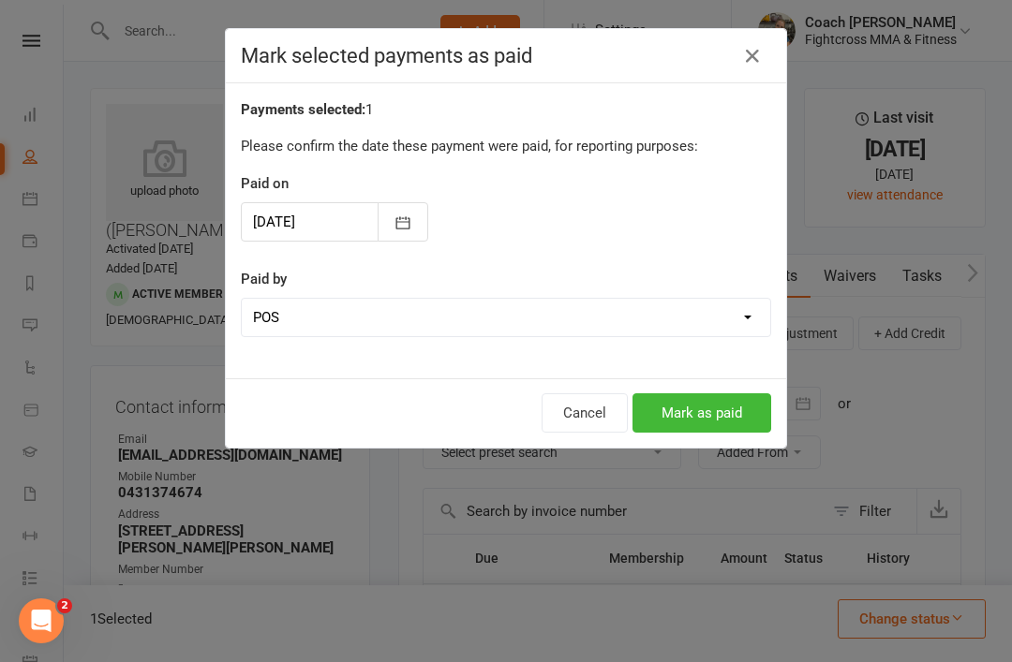
click at [724, 427] on button "Mark as paid" at bounding box center [701, 412] width 139 height 39
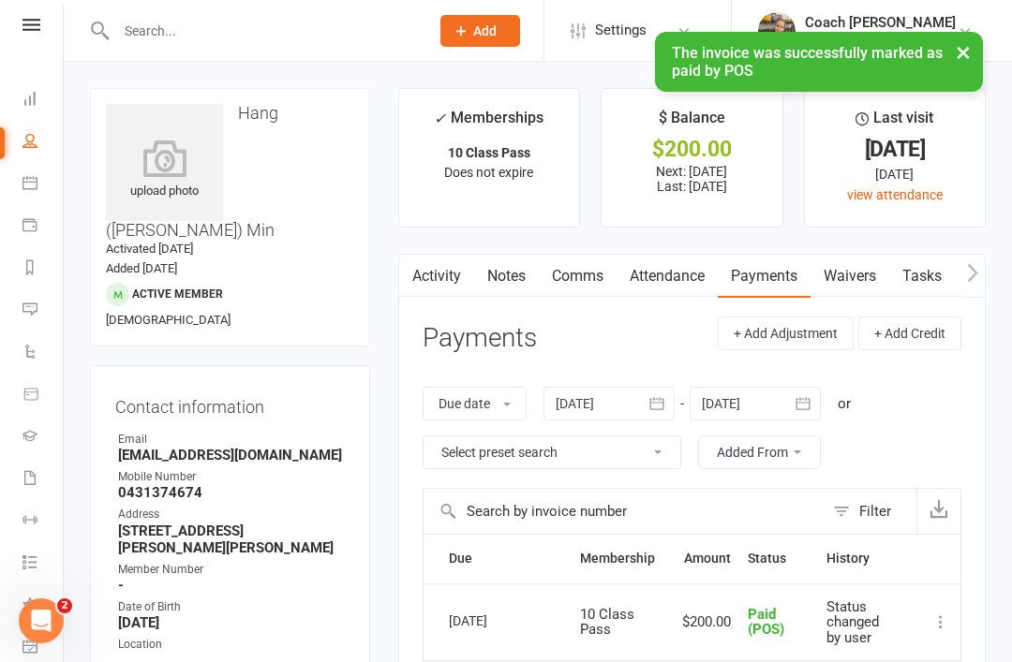
scroll to position [18, 0]
click at [38, 24] on icon at bounding box center [31, 23] width 18 height 12
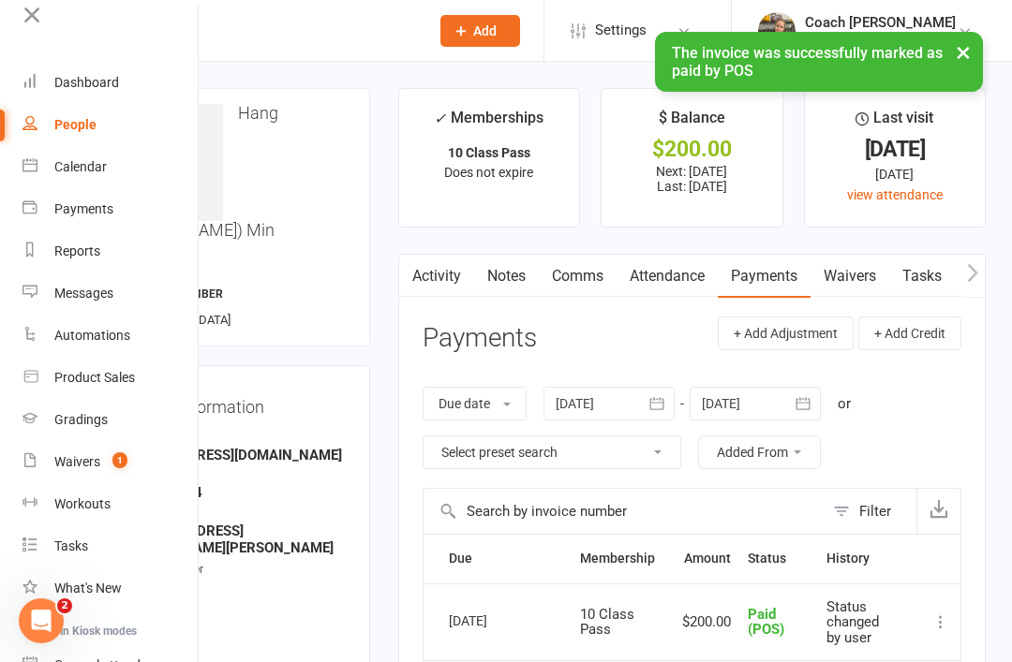
click at [82, 89] on div "Dashboard" at bounding box center [86, 82] width 65 height 15
